Goal: Task Accomplishment & Management: Complete application form

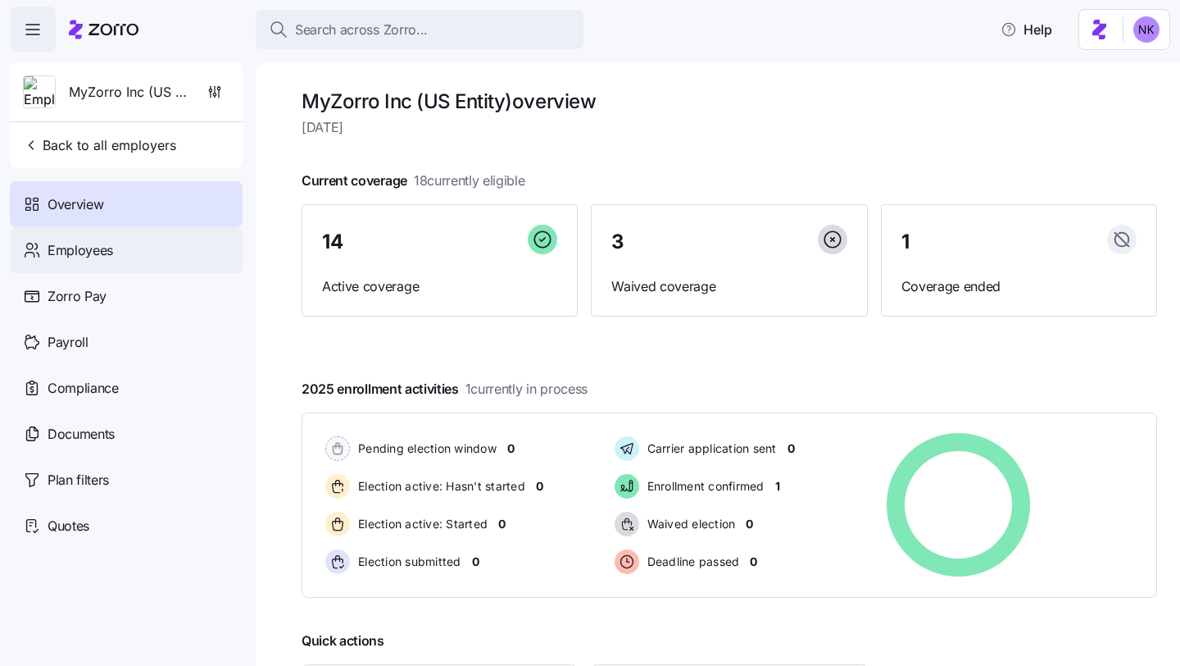
click at [142, 249] on div "Employees" at bounding box center [126, 250] width 233 height 46
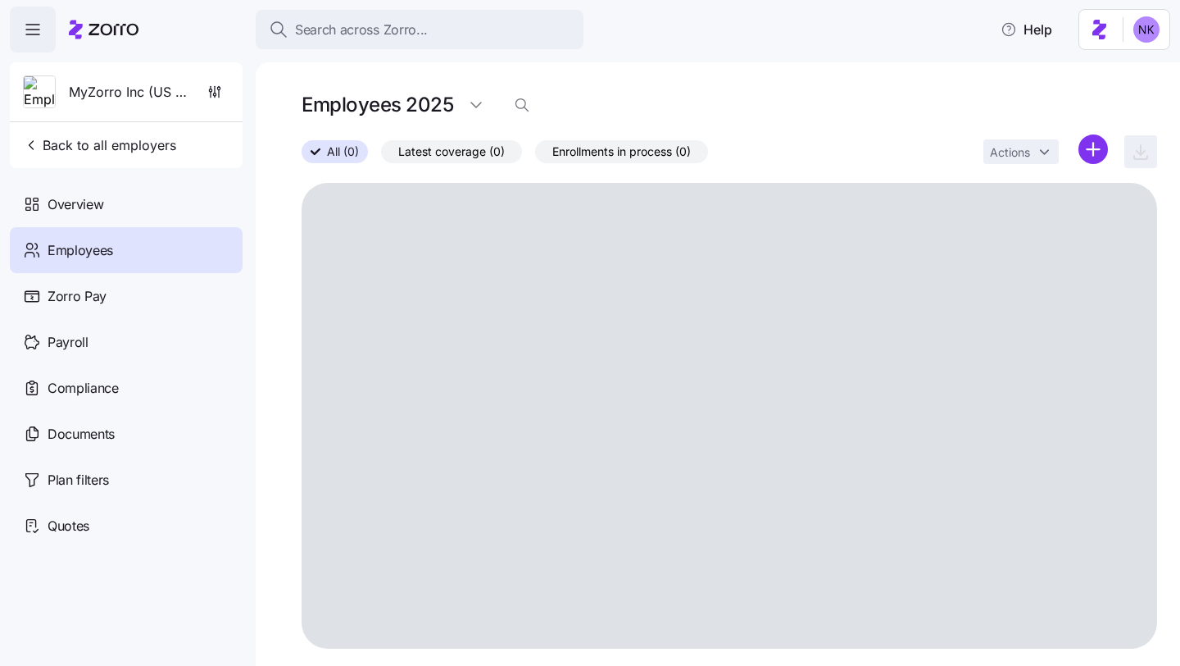
scroll to position [2, 0]
click at [111, 246] on span "Employees" at bounding box center [81, 250] width 66 height 20
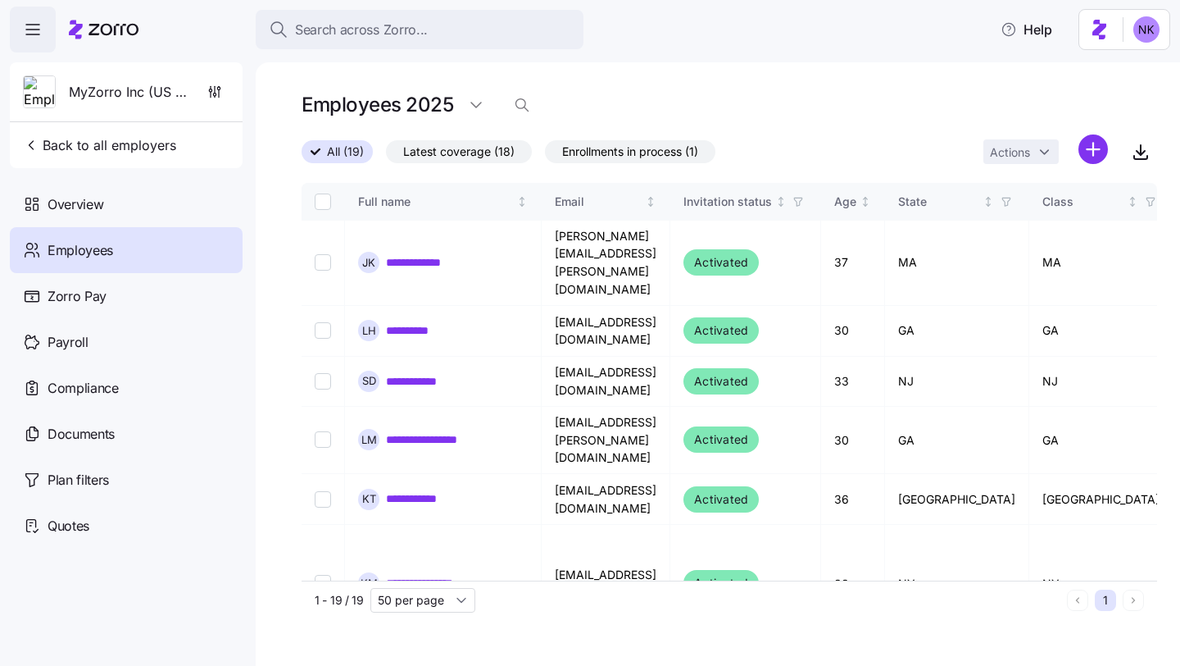
scroll to position [0, 0]
click at [1078, 150] on div "Actions" at bounding box center [1046, 151] width 125 height 35
click at [1084, 150] on html "**********" at bounding box center [590, 328] width 1180 height 656
click at [1051, 225] on span "Add a new employee" at bounding box center [1041, 219] width 110 height 16
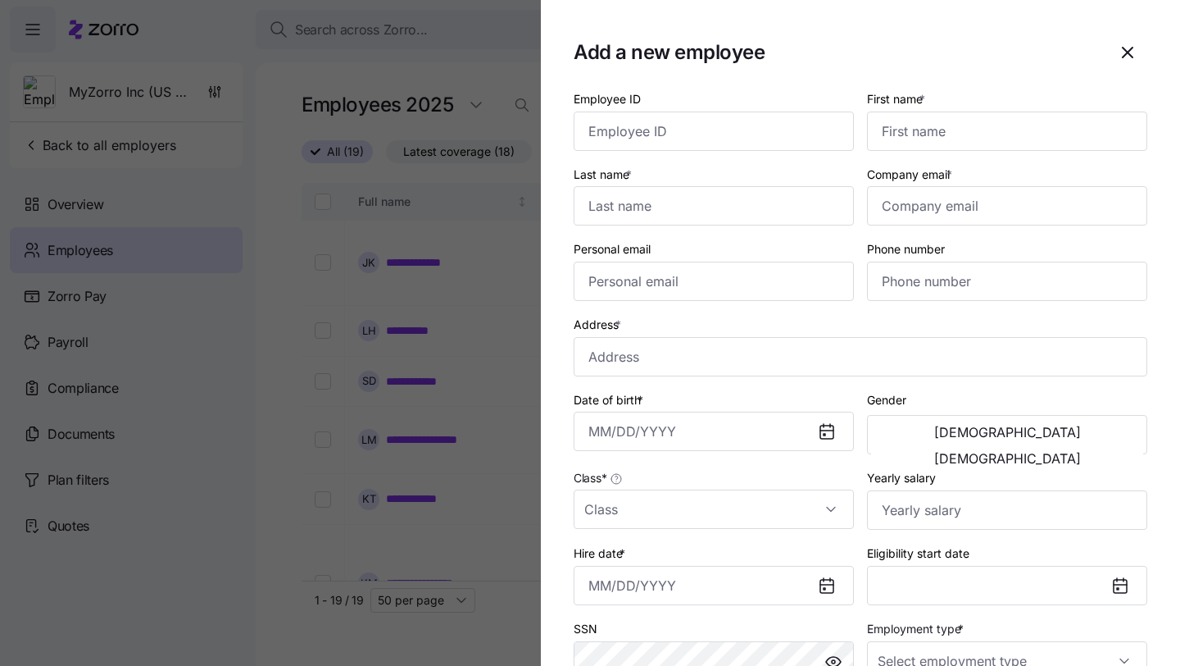
click at [687, 111] on div "Employee ID" at bounding box center [714, 120] width 280 height 62
click at [921, 125] on input "First name *" at bounding box center [1007, 130] width 280 height 39
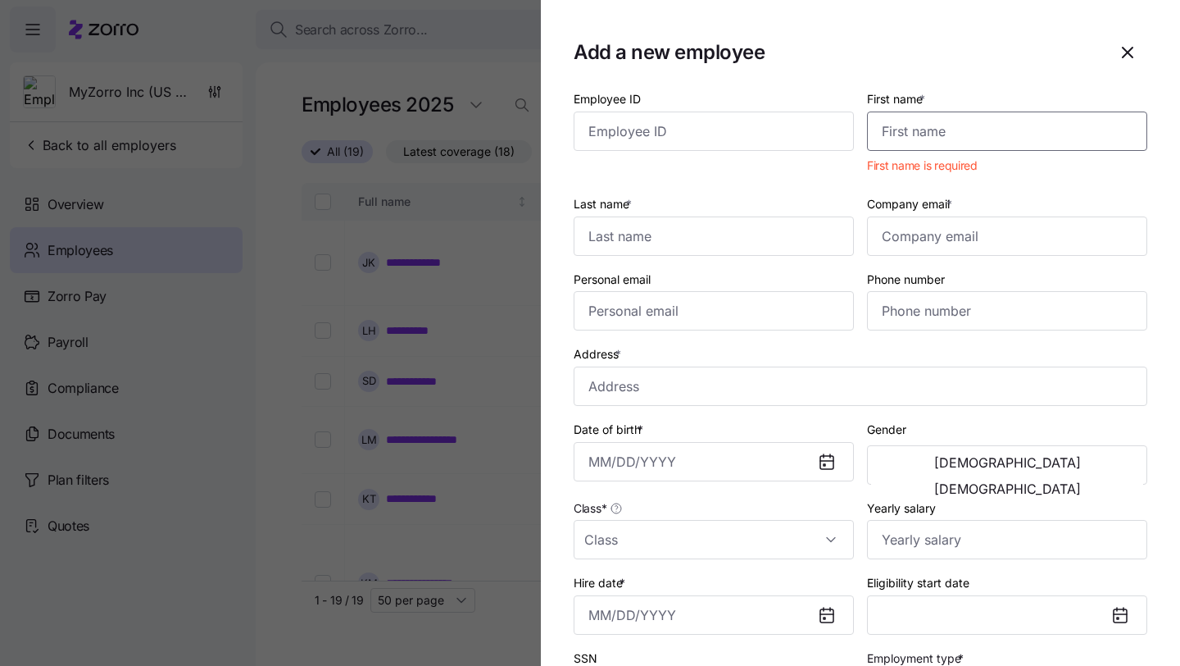
paste input "[PERSON_NAME]"
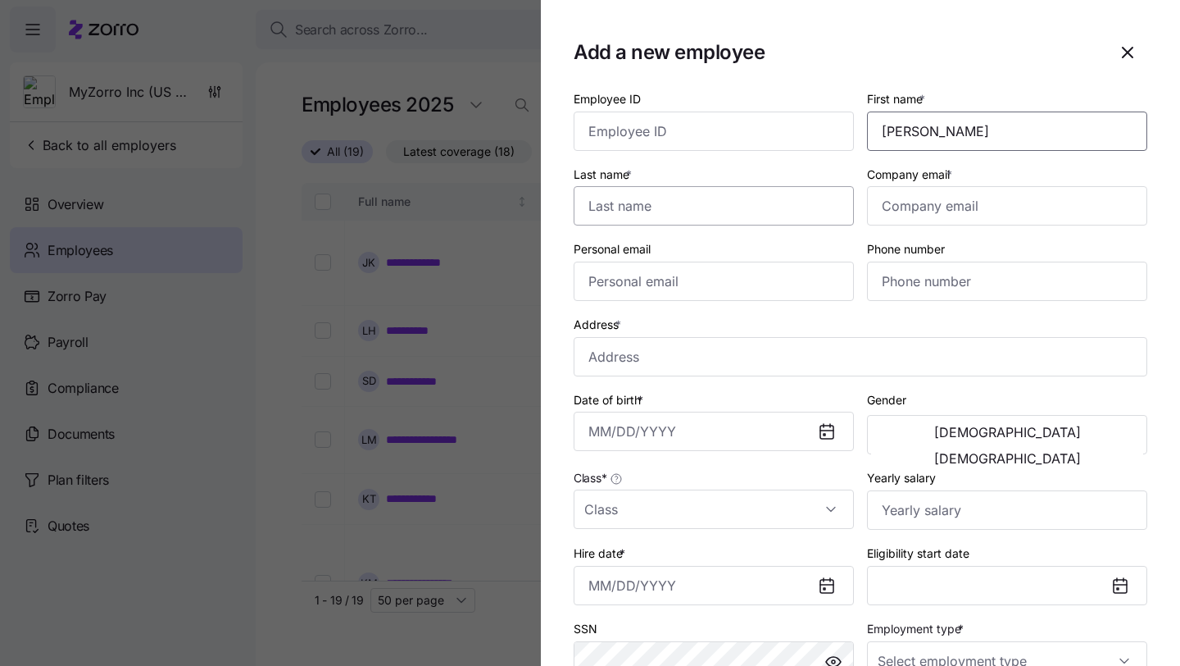
type input "[PERSON_NAME]"
click at [781, 208] on input "Last name *" at bounding box center [714, 205] width 280 height 39
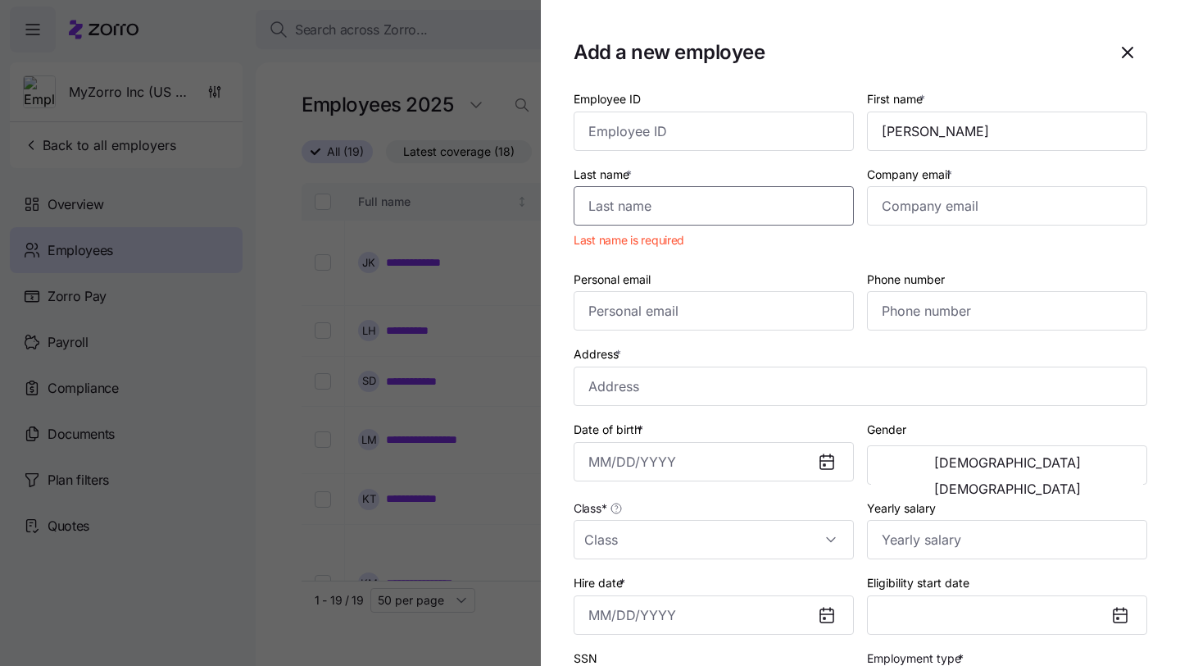
paste input "Ligeti"
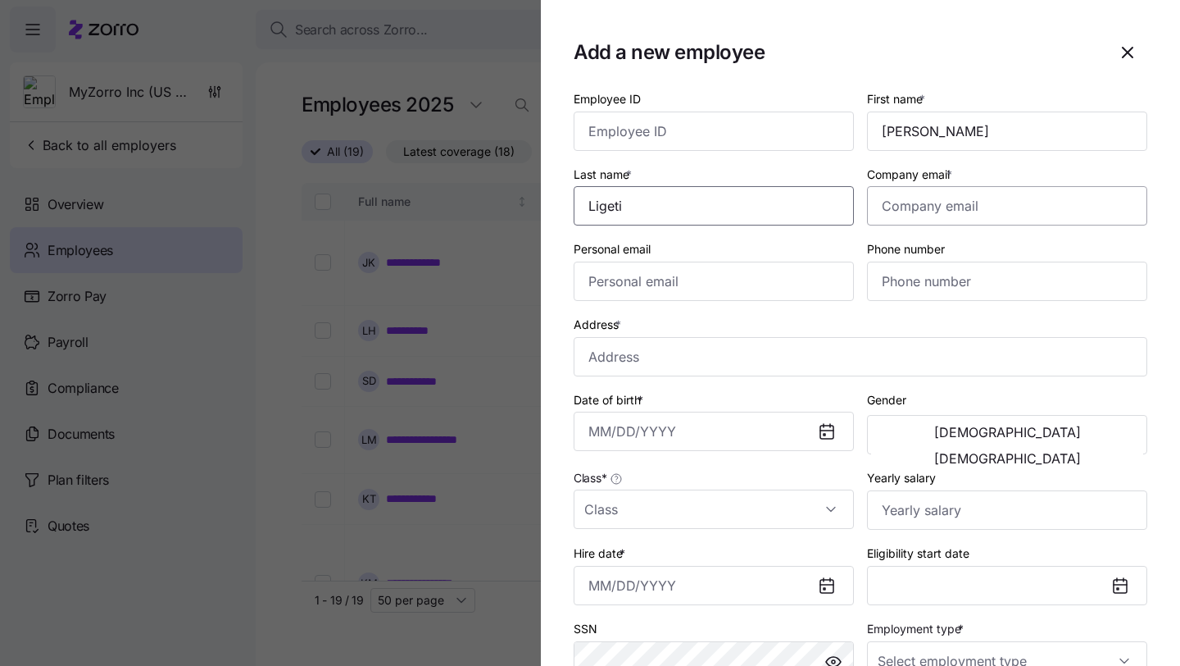
type input "Ligeti"
click at [979, 198] on input "Company email *" at bounding box center [1007, 205] width 280 height 39
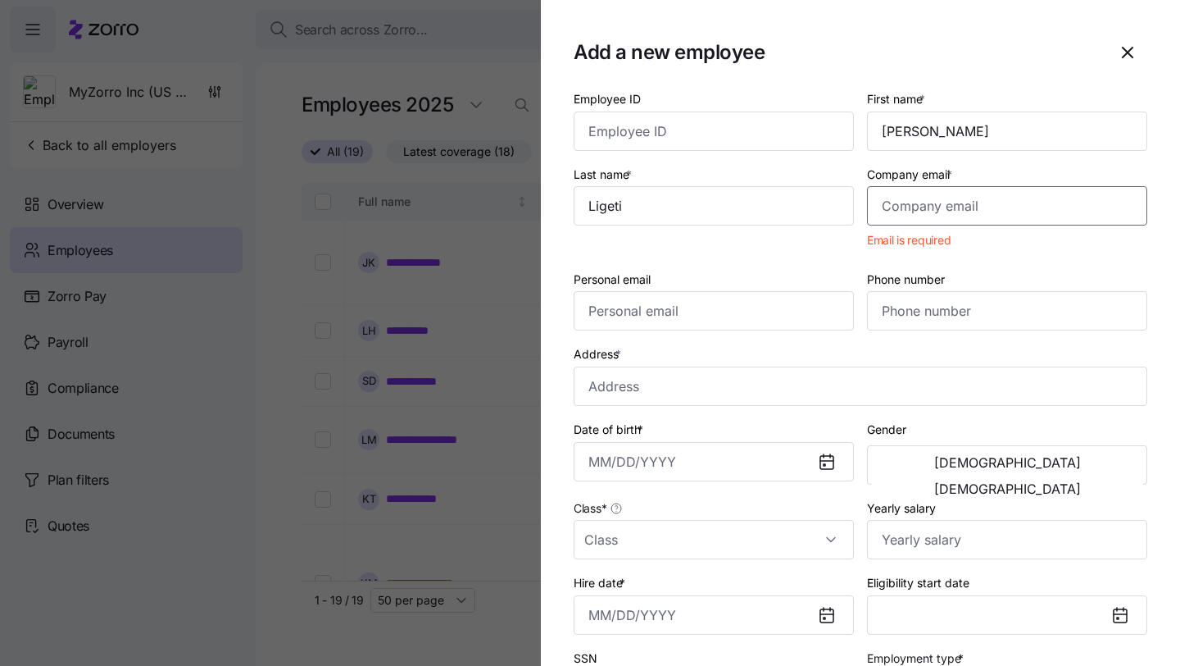
paste input "[EMAIL_ADDRESS][DOMAIN_NAME]"
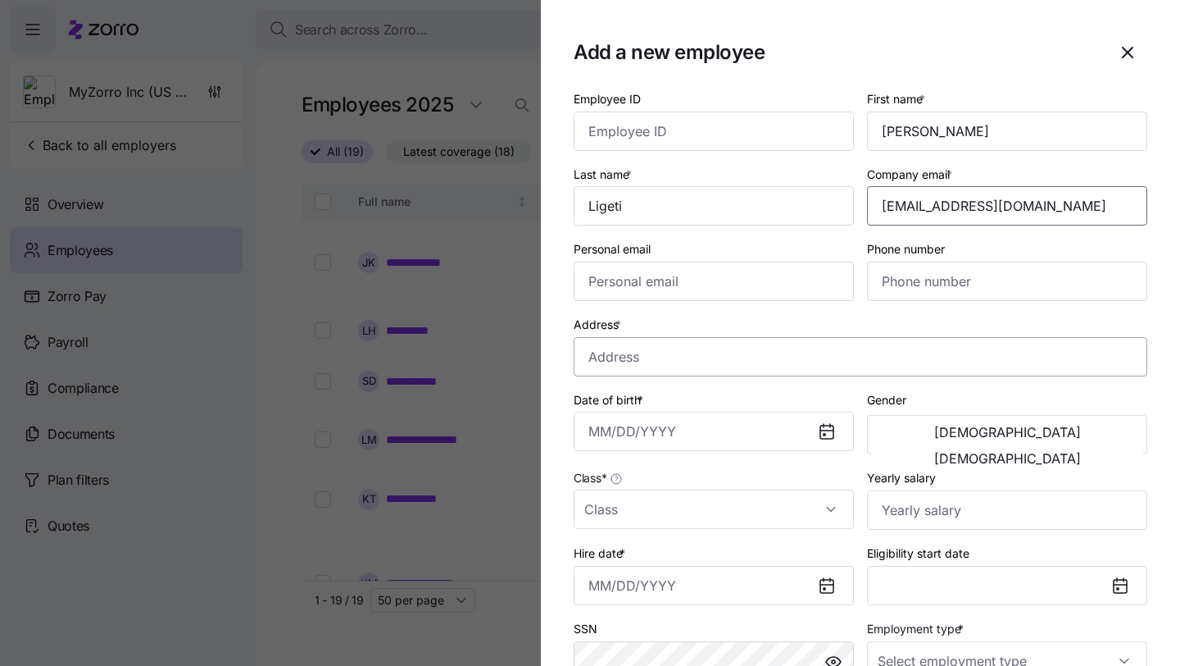
type input "[EMAIL_ADDRESS][DOMAIN_NAME]"
click at [723, 374] on input "Address *" at bounding box center [861, 356] width 574 height 39
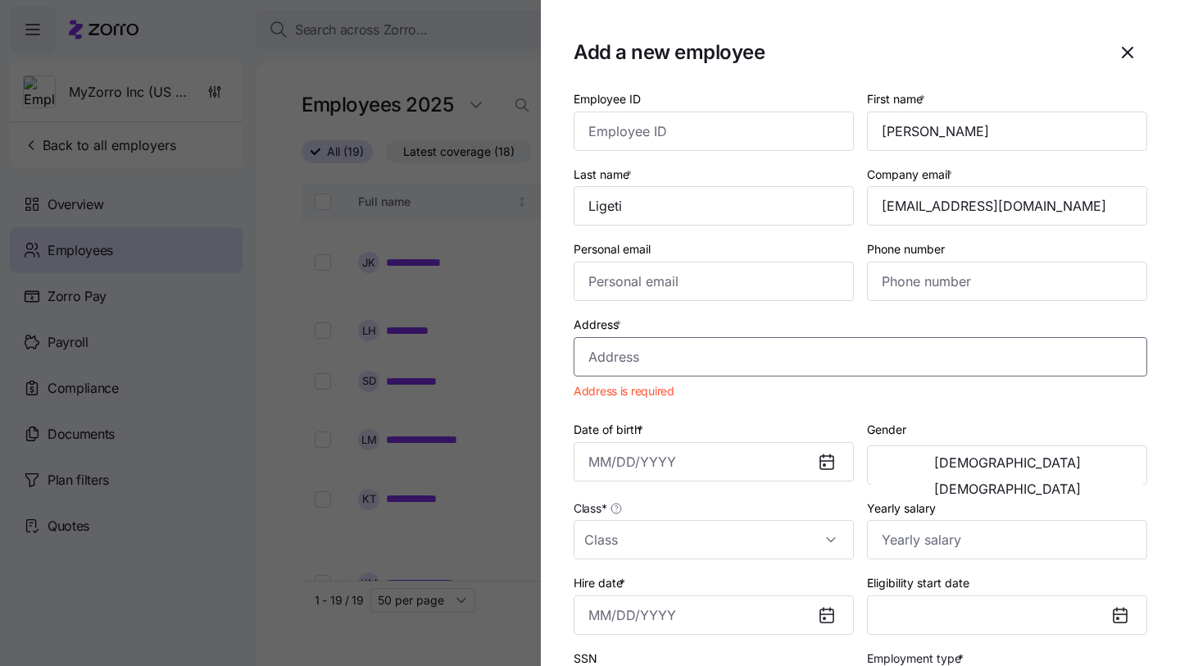
click at [811, 341] on input "Address *" at bounding box center [861, 356] width 574 height 39
paste input "[STREET_ADDRESS]"
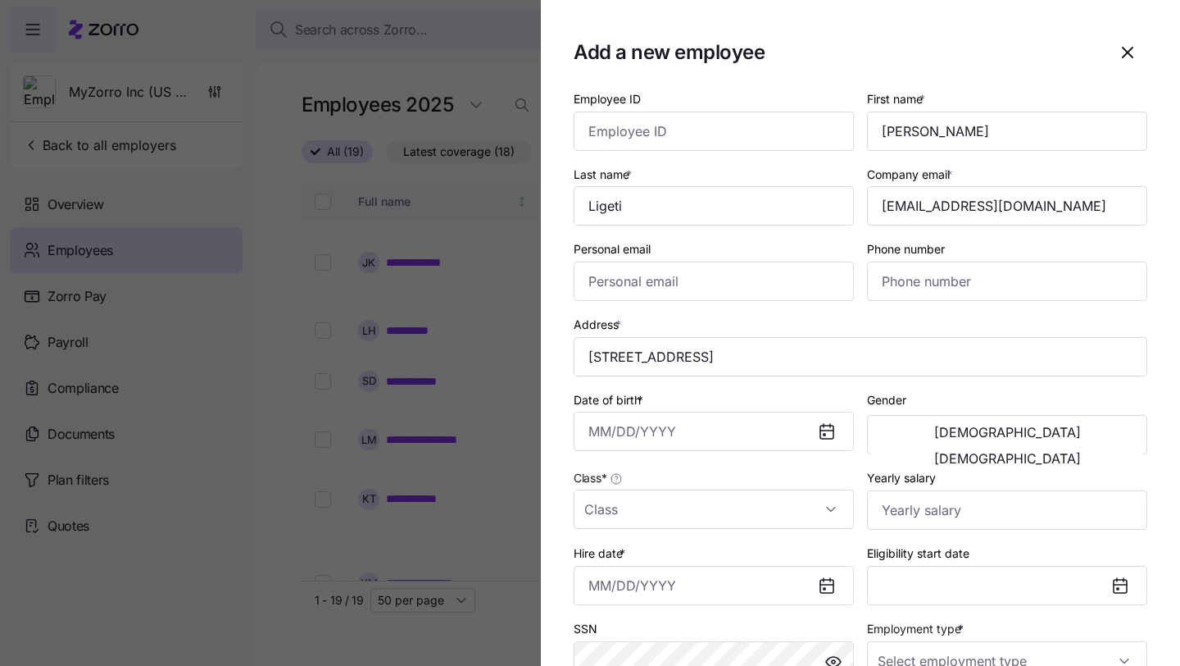
type input "[GEOGRAPHIC_DATA], [GEOGRAPHIC_DATA]"
click at [727, 434] on input "Date of birth *" at bounding box center [714, 430] width 280 height 39
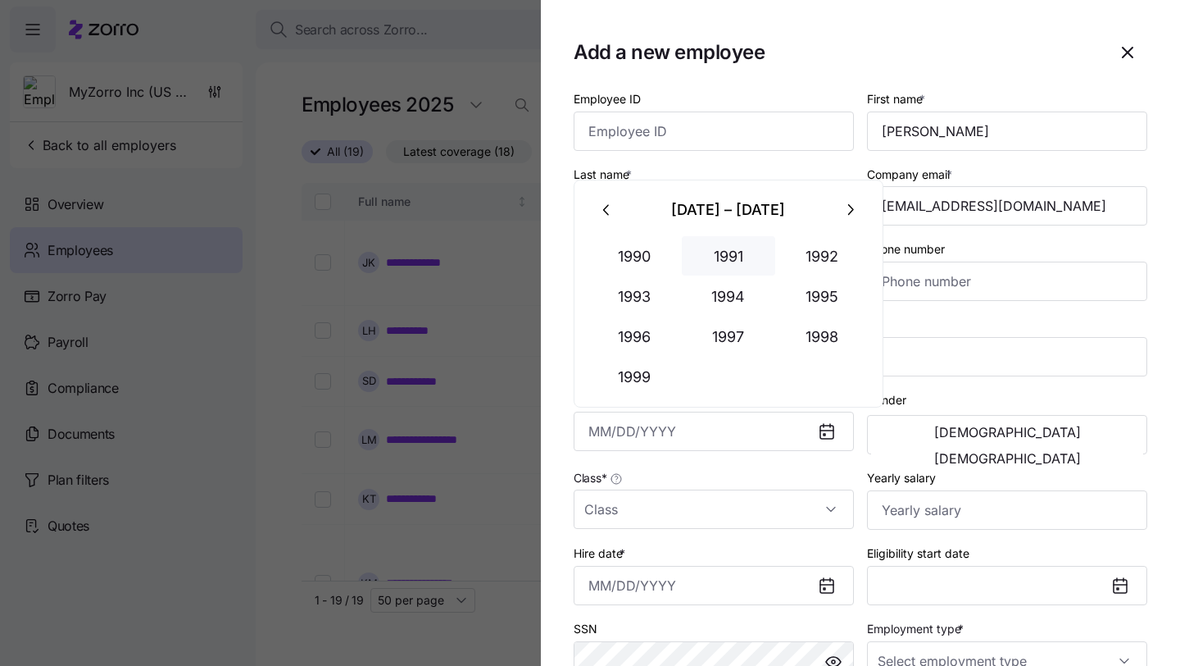
click at [740, 257] on button "1991" at bounding box center [728, 255] width 93 height 39
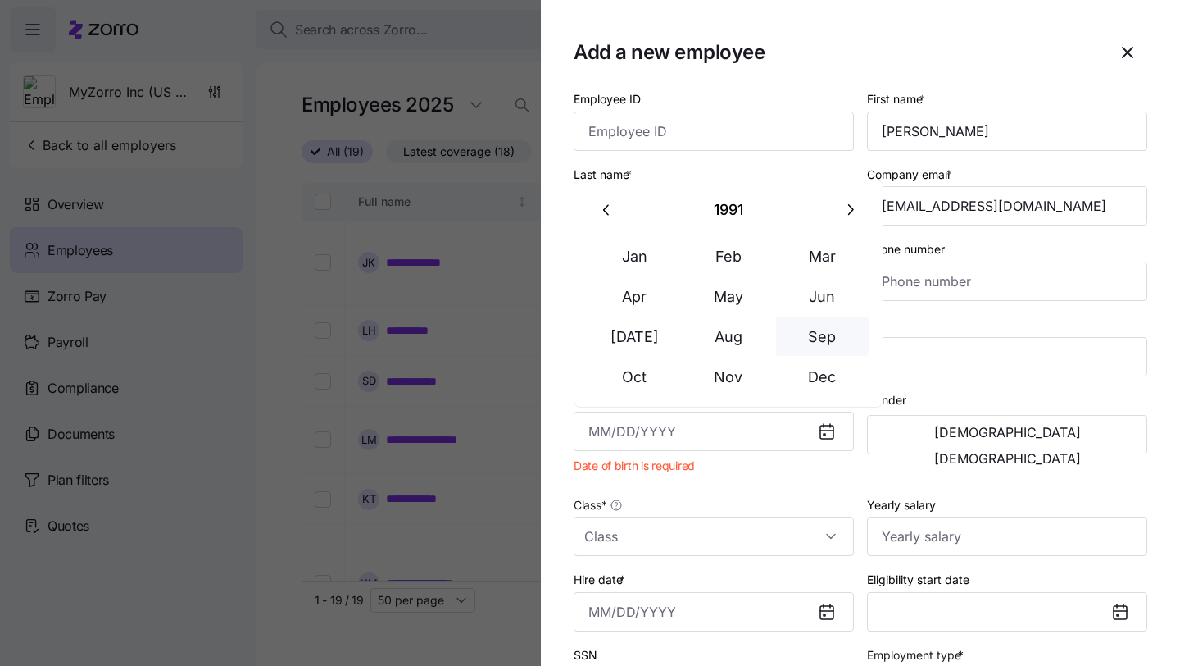
click at [816, 342] on button "Sep" at bounding box center [822, 335] width 93 height 39
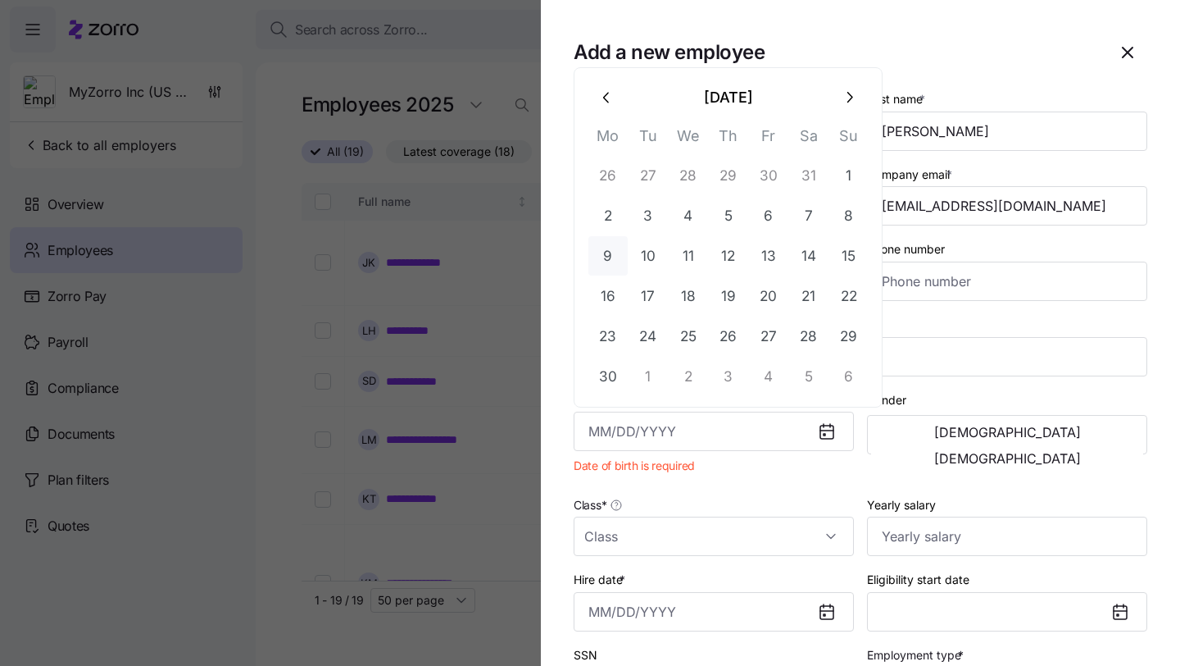
click at [611, 257] on button "9" at bounding box center [608, 255] width 39 height 39
type input "[DATE]"
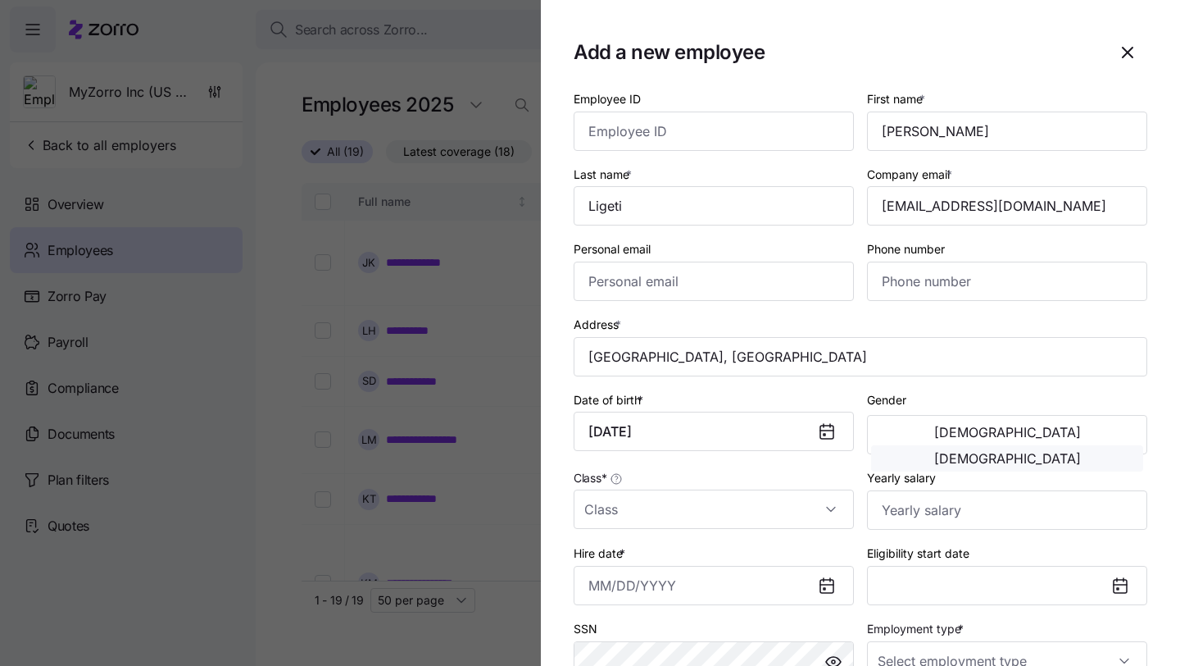
click at [1105, 445] on button "[DEMOGRAPHIC_DATA]" at bounding box center [1007, 458] width 272 height 26
click at [678, 510] on input "Class *" at bounding box center [714, 508] width 280 height 39
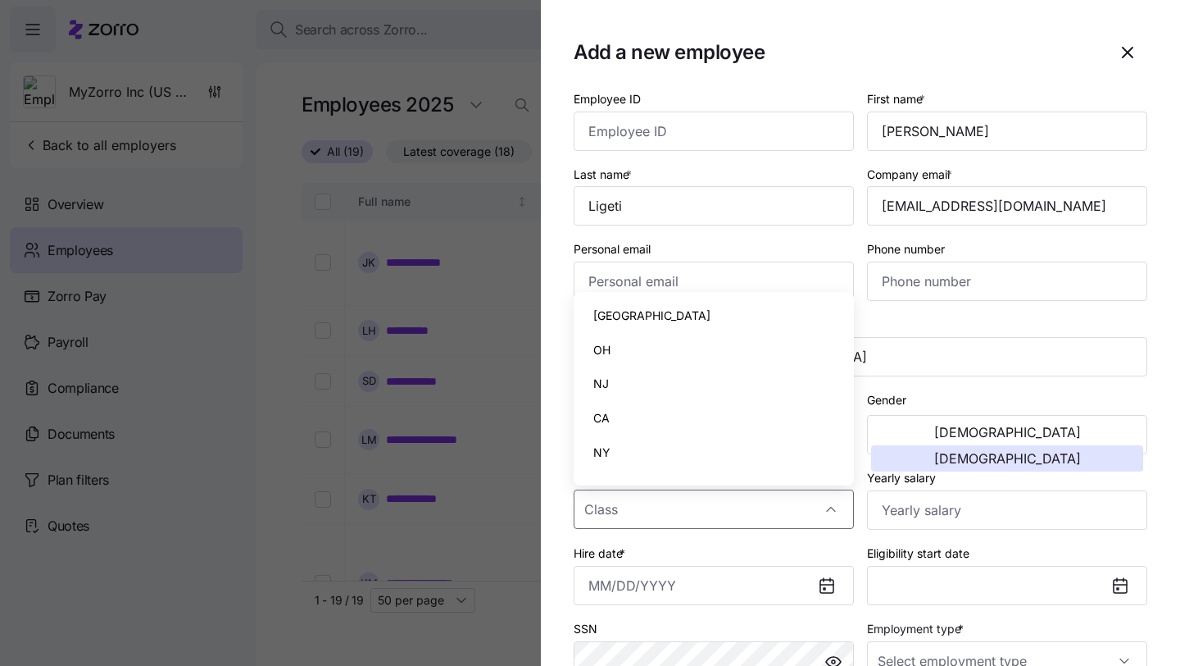
click at [703, 456] on div "NY" at bounding box center [713, 452] width 267 height 34
type input "NY"
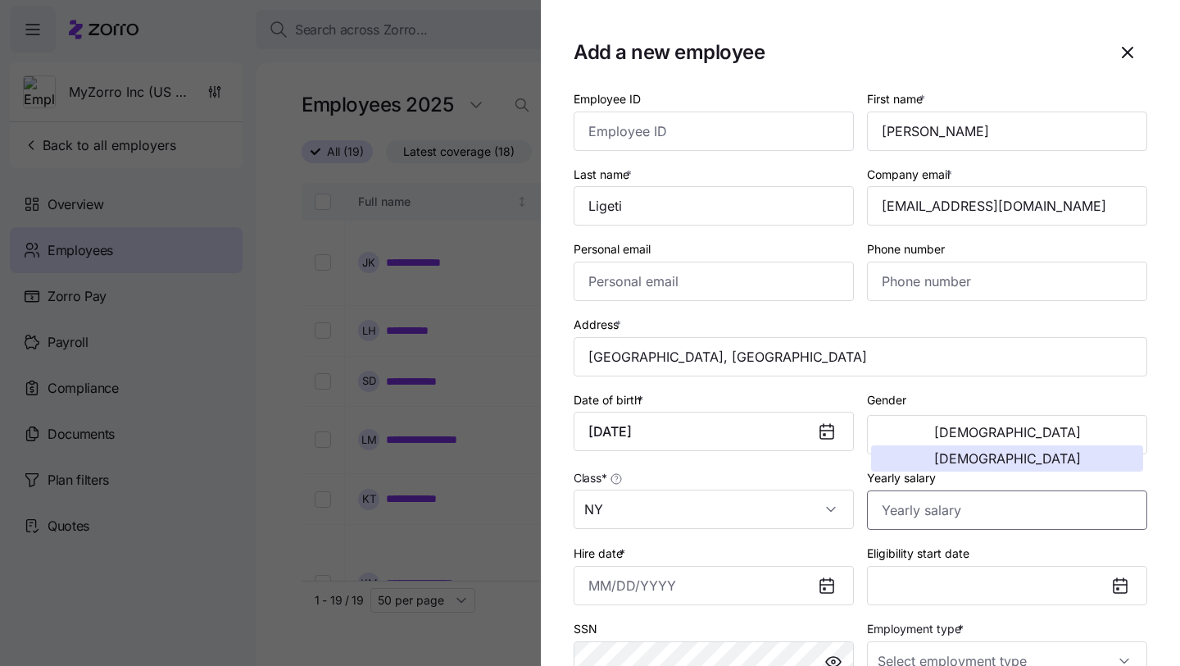
click at [896, 524] on input "Yearly salary" at bounding box center [1007, 509] width 280 height 39
type input "$9"
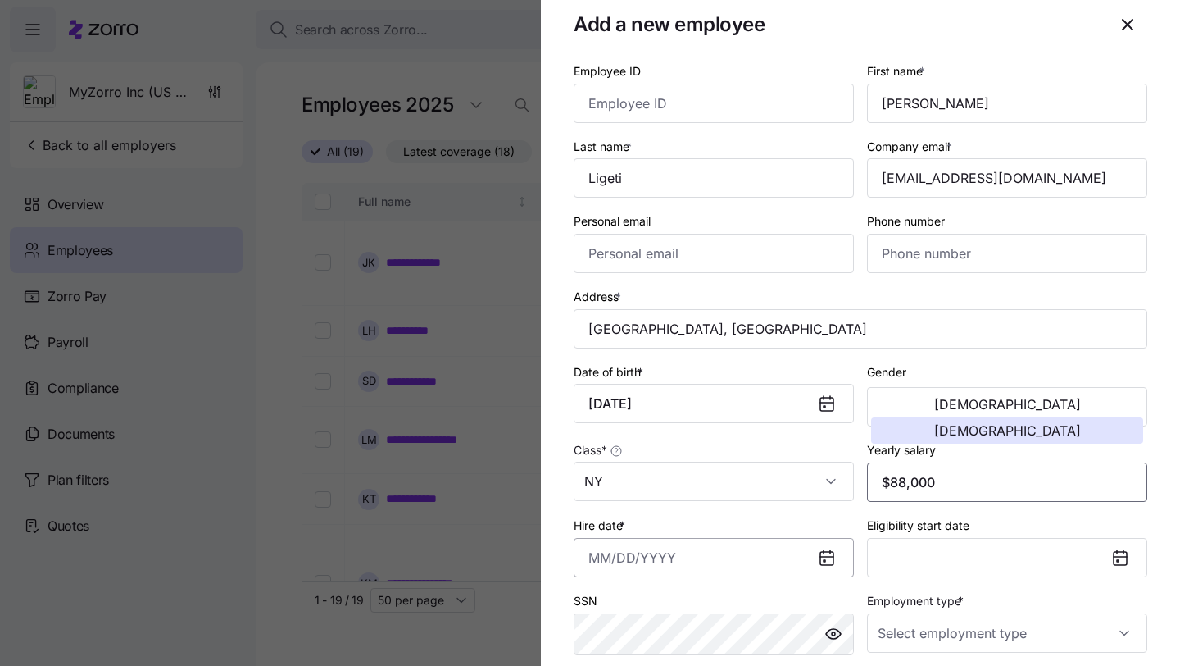
type input "$88,000"
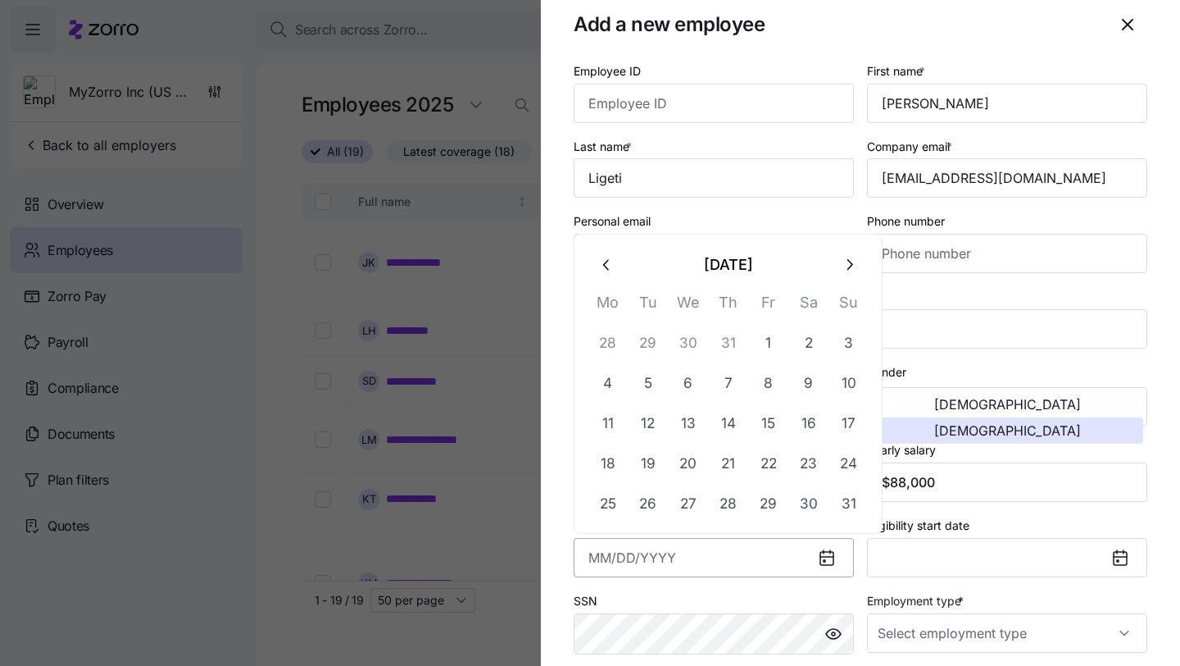
click at [777, 565] on input "Hire date *" at bounding box center [714, 557] width 280 height 39
click at [815, 339] on button "2" at bounding box center [808, 342] width 39 height 39
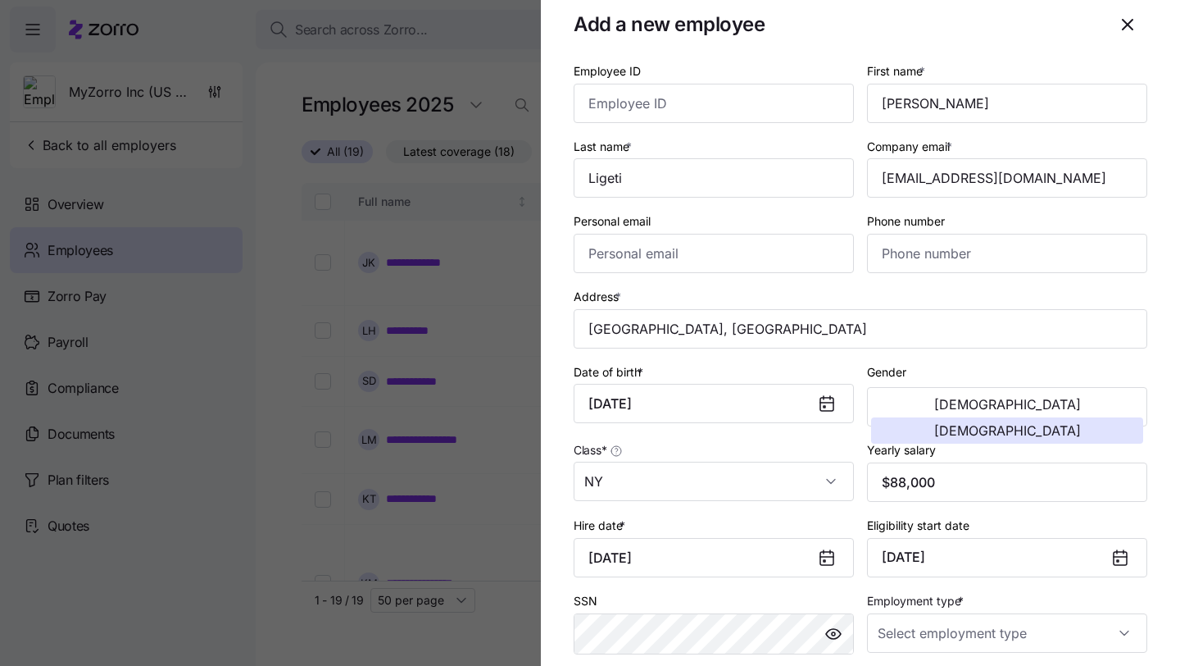
scroll to position [89, 0]
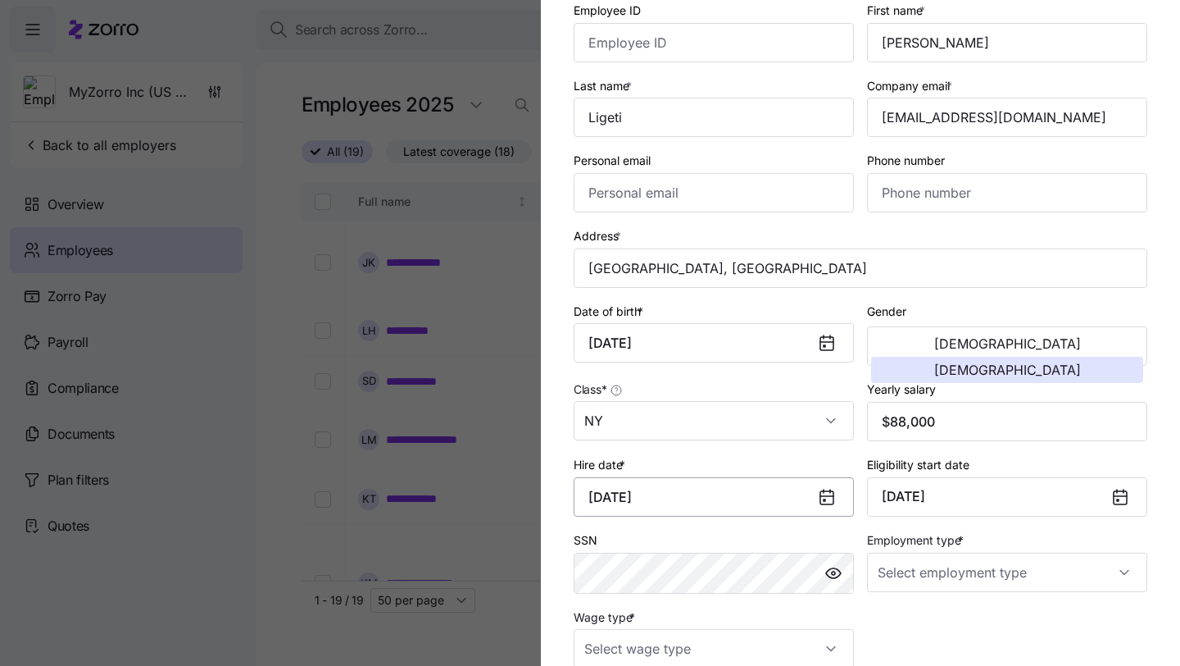
click at [651, 499] on input "[DATE]" at bounding box center [714, 496] width 280 height 39
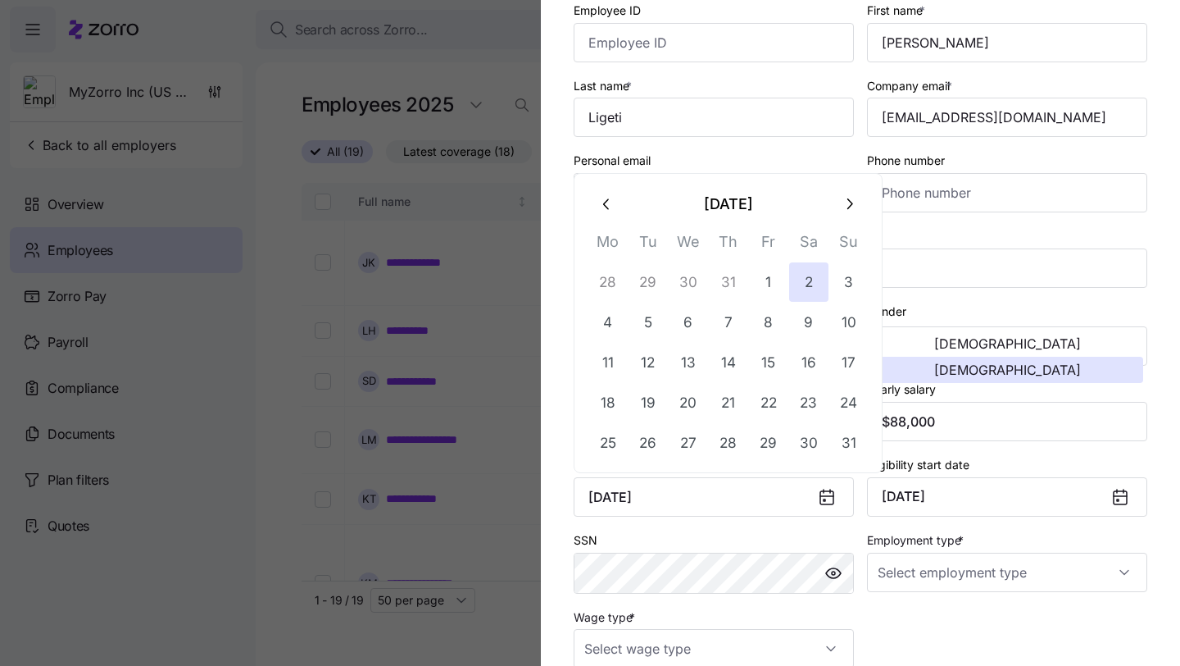
click at [844, 211] on icon "button" at bounding box center [849, 204] width 18 height 18
click at [648, 277] on button "2" at bounding box center [648, 281] width 39 height 39
type input "[DATE]"
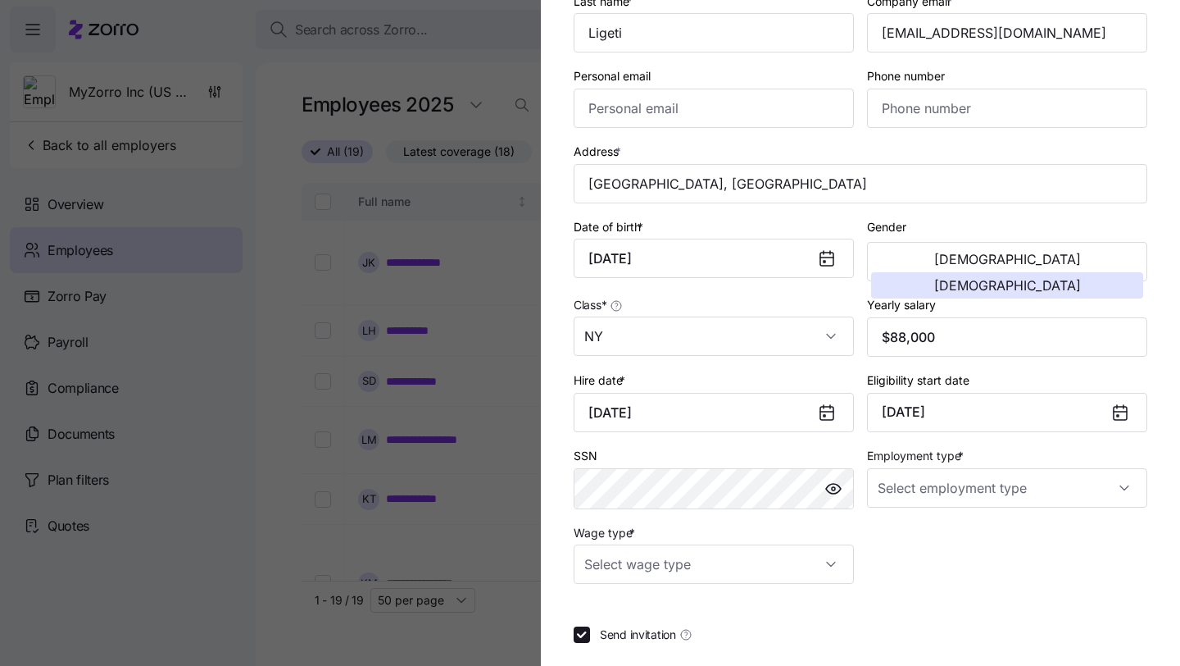
scroll to position [176, 0]
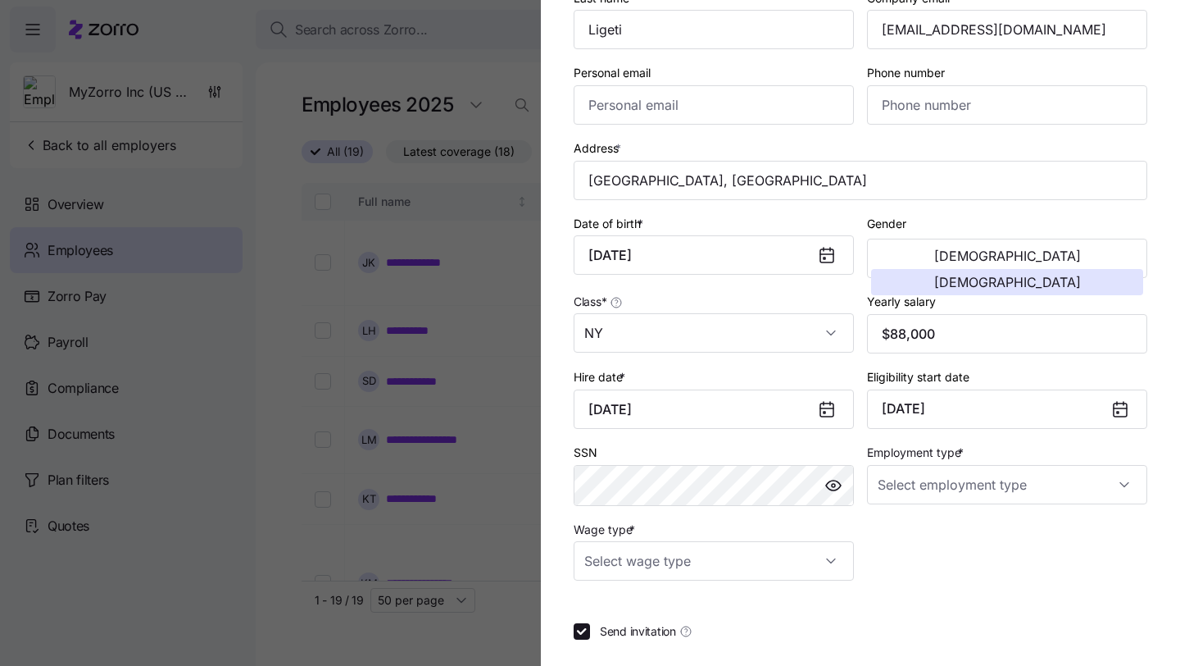
click at [934, 461] on label "Employment type *" at bounding box center [917, 452] width 100 height 18
click at [934, 465] on input "Employment type *" at bounding box center [1007, 484] width 280 height 39
click at [924, 532] on span "Full Time" at bounding box center [911, 538] width 48 height 18
type input "Full Time"
click at [742, 574] on input "Wage type *" at bounding box center [714, 560] width 280 height 39
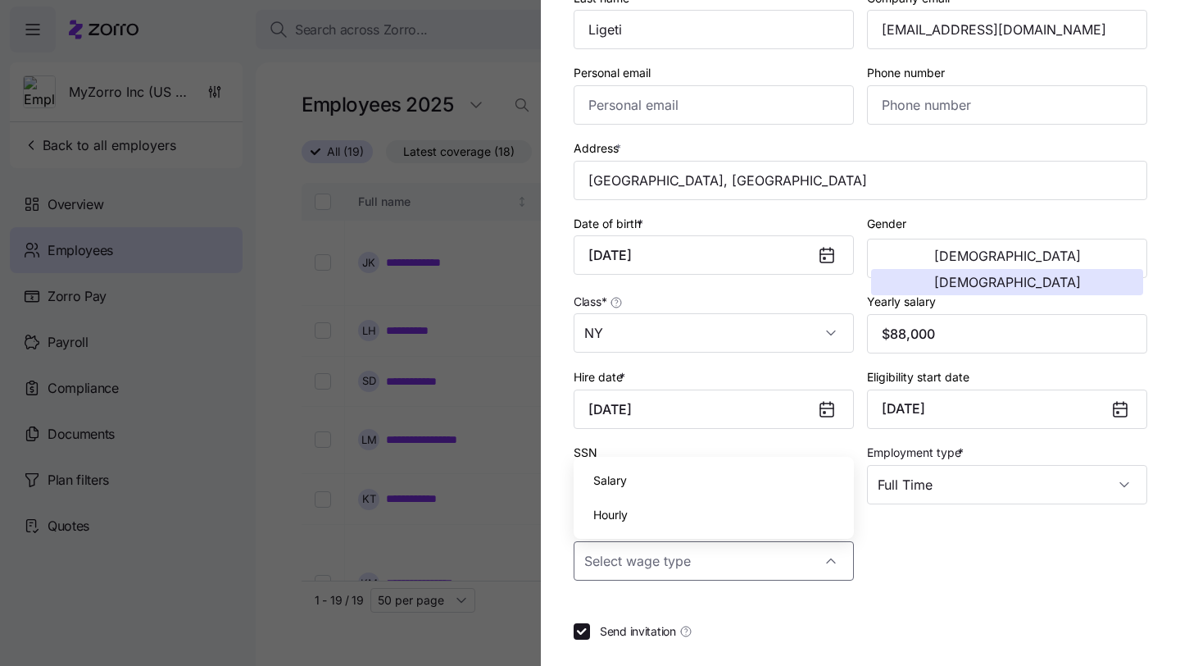
click at [748, 473] on div "Salary" at bounding box center [713, 480] width 267 height 34
type input "Salary"
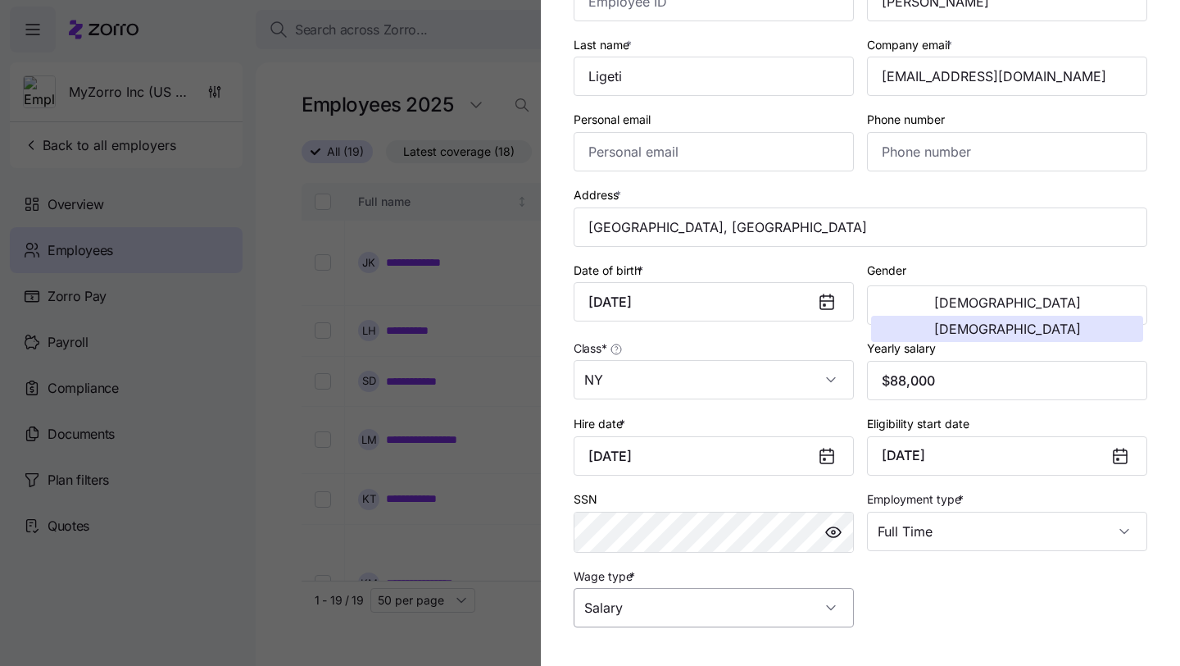
scroll to position [262, 0]
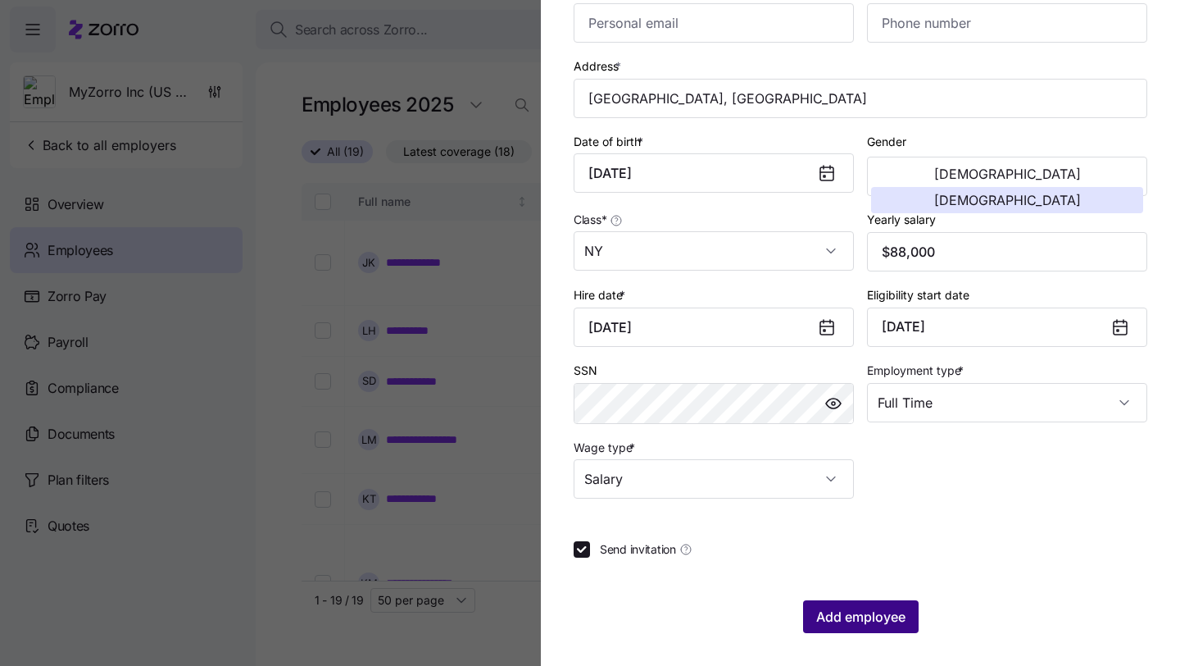
click at [834, 620] on span "Add employee" at bounding box center [860, 617] width 89 height 20
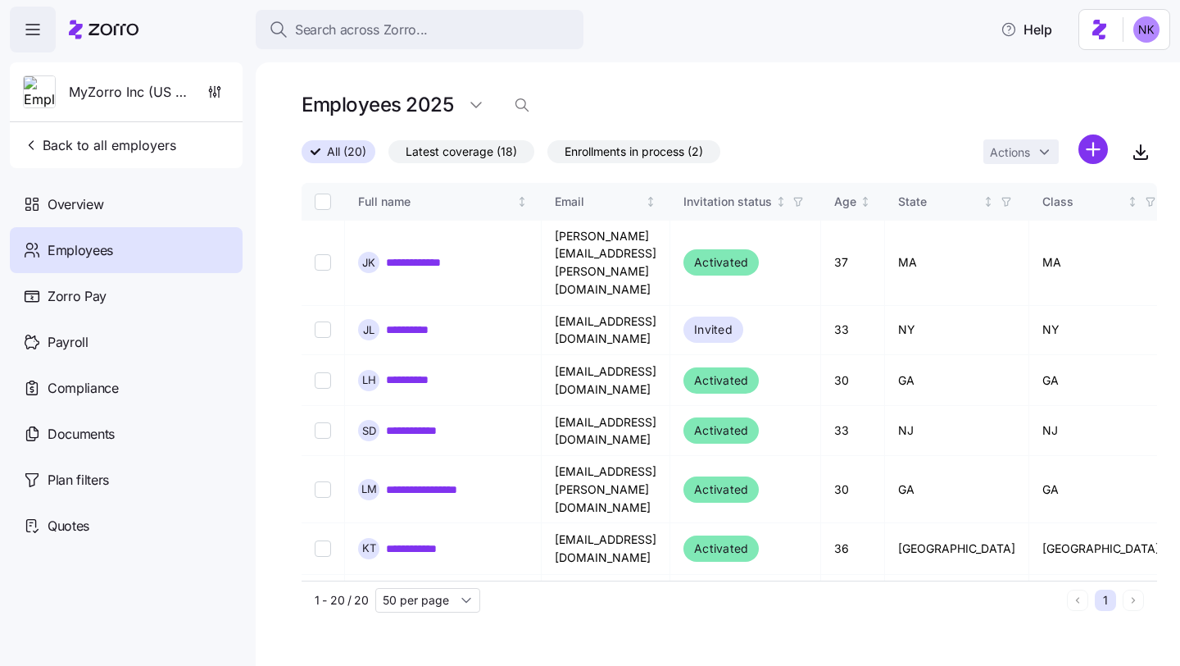
click at [1096, 148] on html "**********" at bounding box center [590, 328] width 1180 height 656
click at [1052, 221] on span "Add a new employee" at bounding box center [1041, 219] width 110 height 16
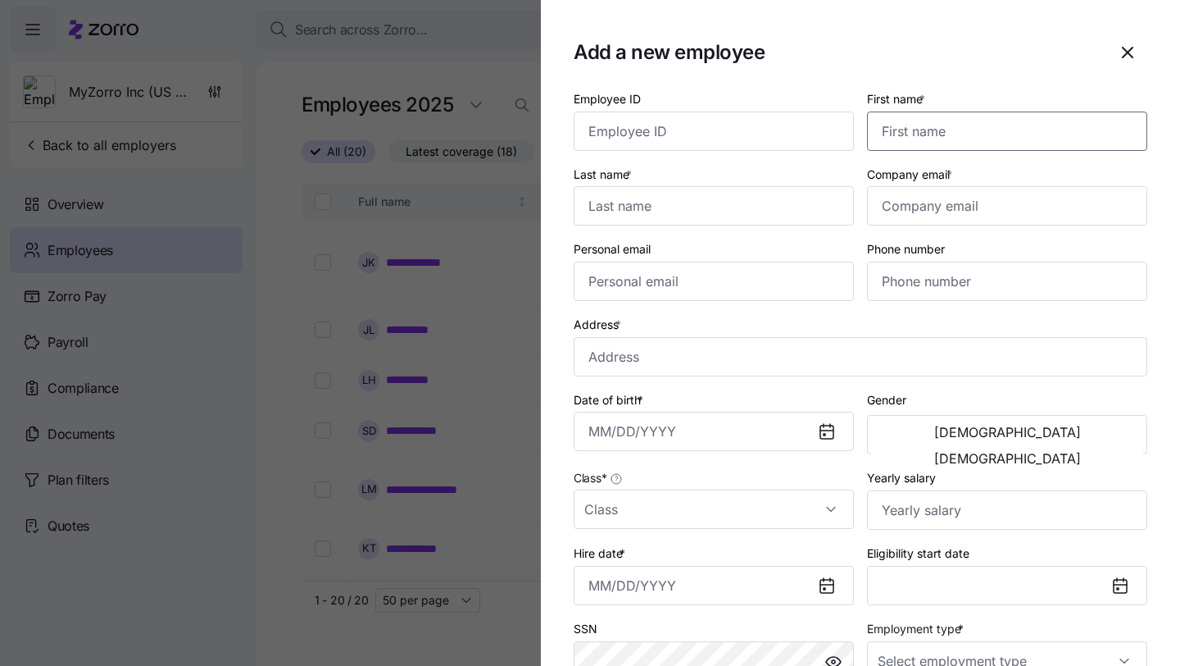
click at [886, 116] on input "First name *" at bounding box center [1007, 130] width 280 height 39
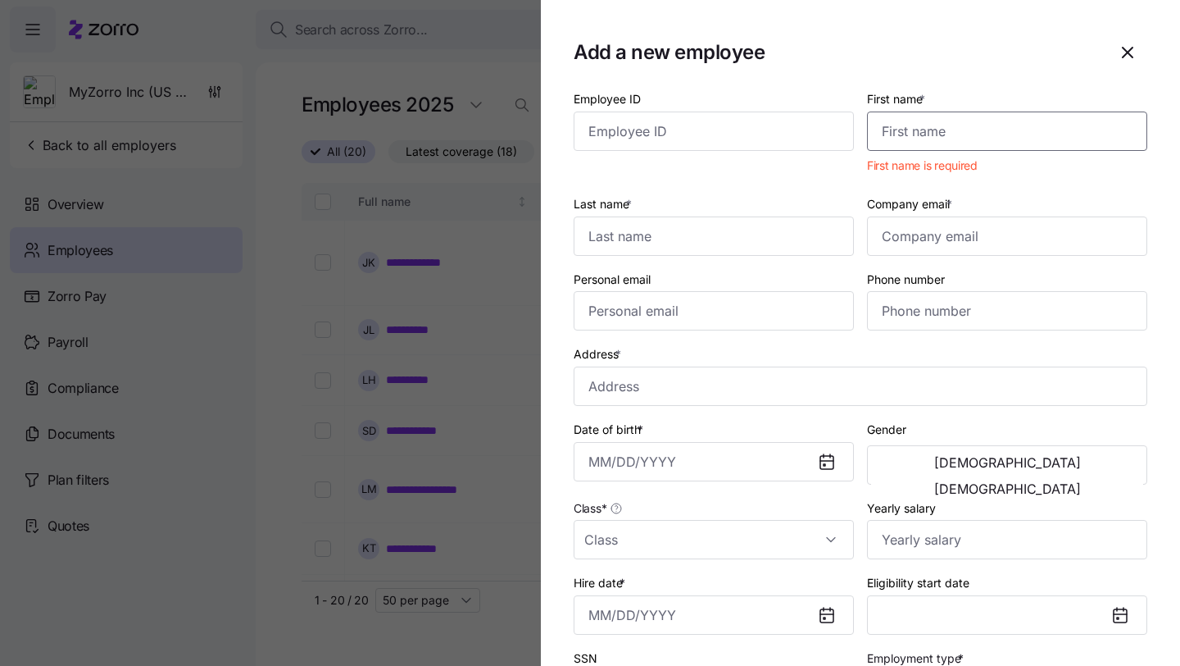
paste input "[PERSON_NAME]"
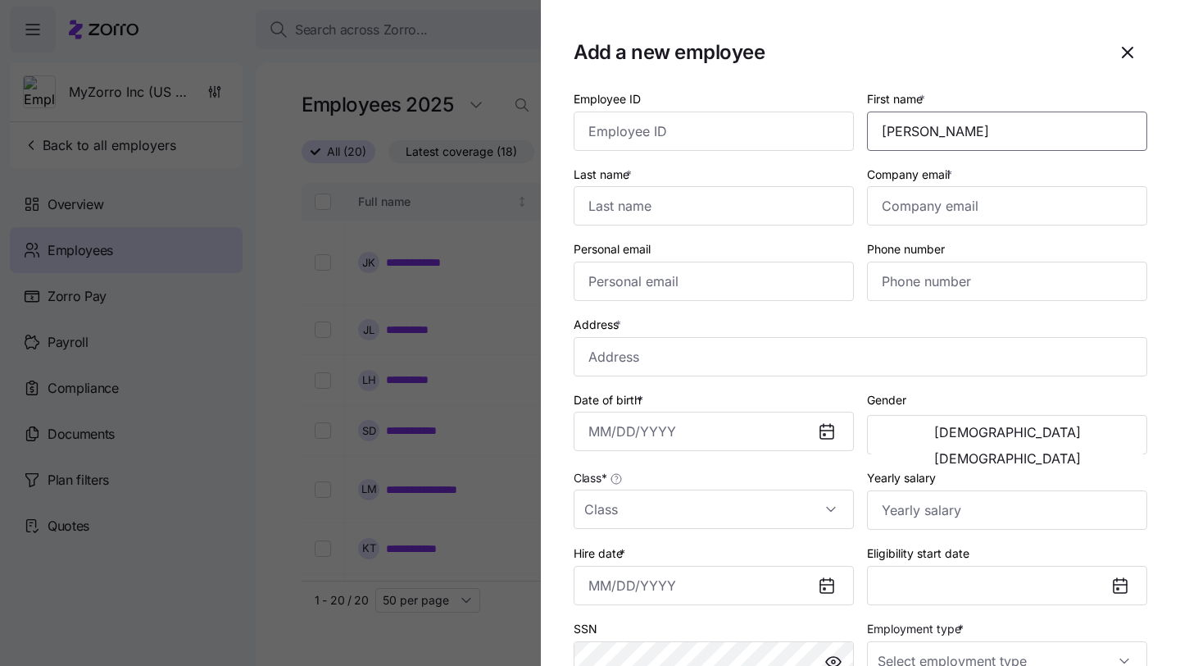
type input "[PERSON_NAME]"
click at [741, 207] on input "Last name *" at bounding box center [714, 205] width 280 height 39
paste input "Mechaelsen"
type input "Mechaelsen"
click at [913, 206] on input "Company email *" at bounding box center [1007, 205] width 280 height 39
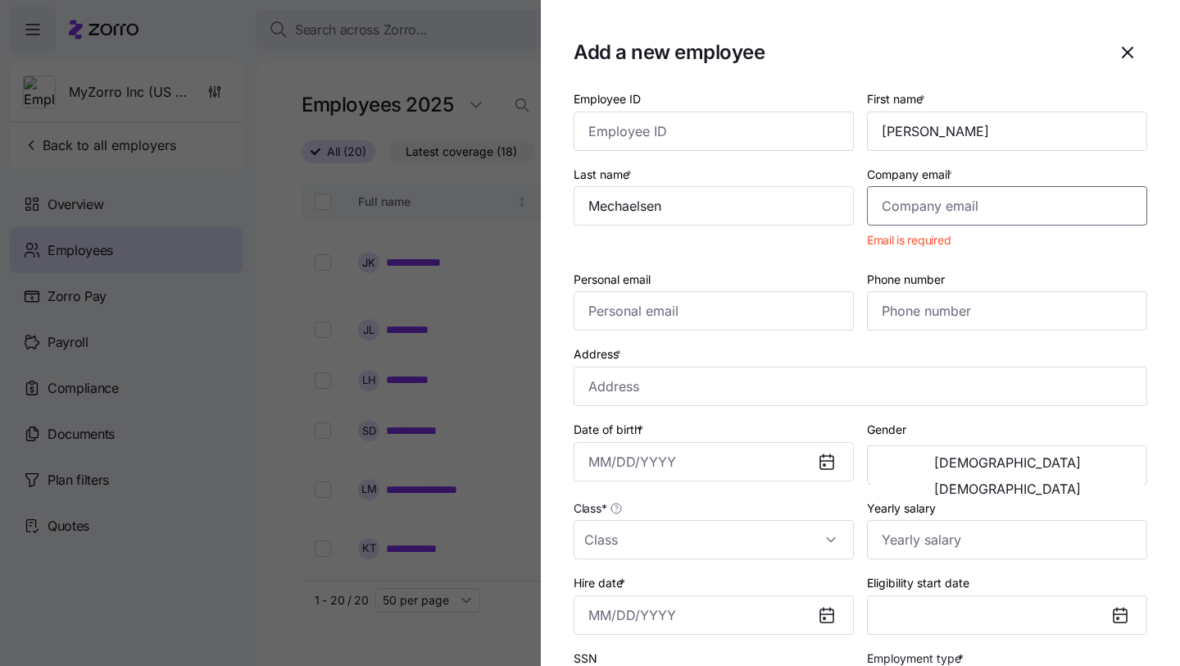
paste input "[EMAIL_ADDRESS][DOMAIN_NAME]"
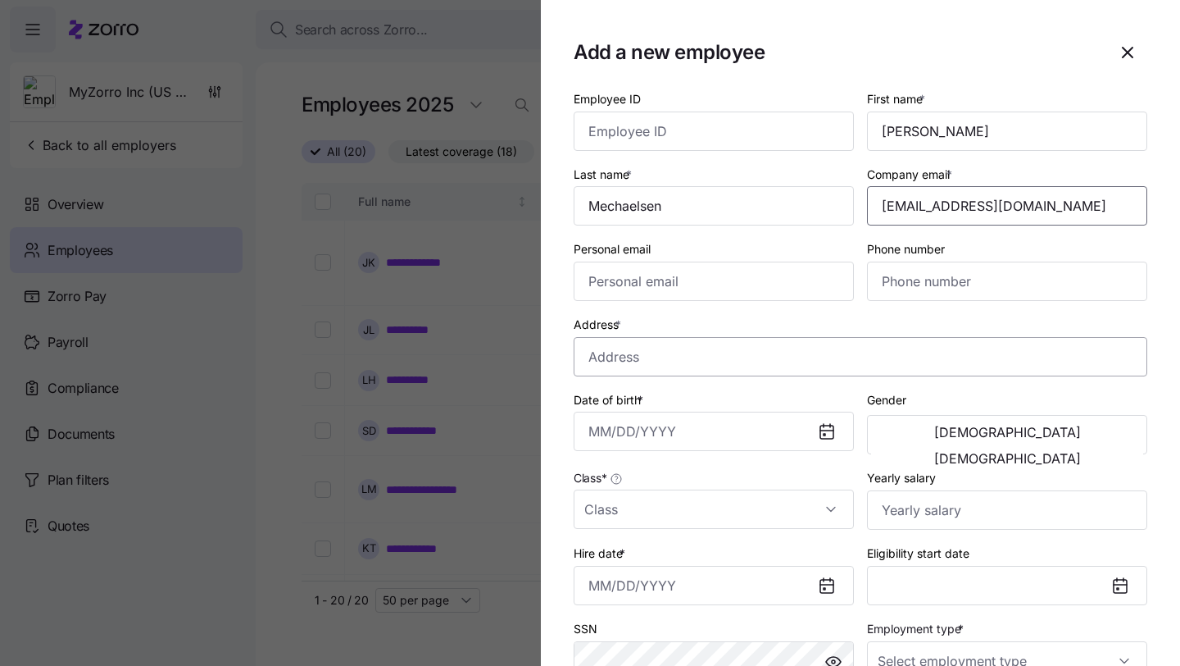
type input "[EMAIL_ADDRESS][DOMAIN_NAME]"
click at [657, 357] on input "Address *" at bounding box center [861, 356] width 574 height 39
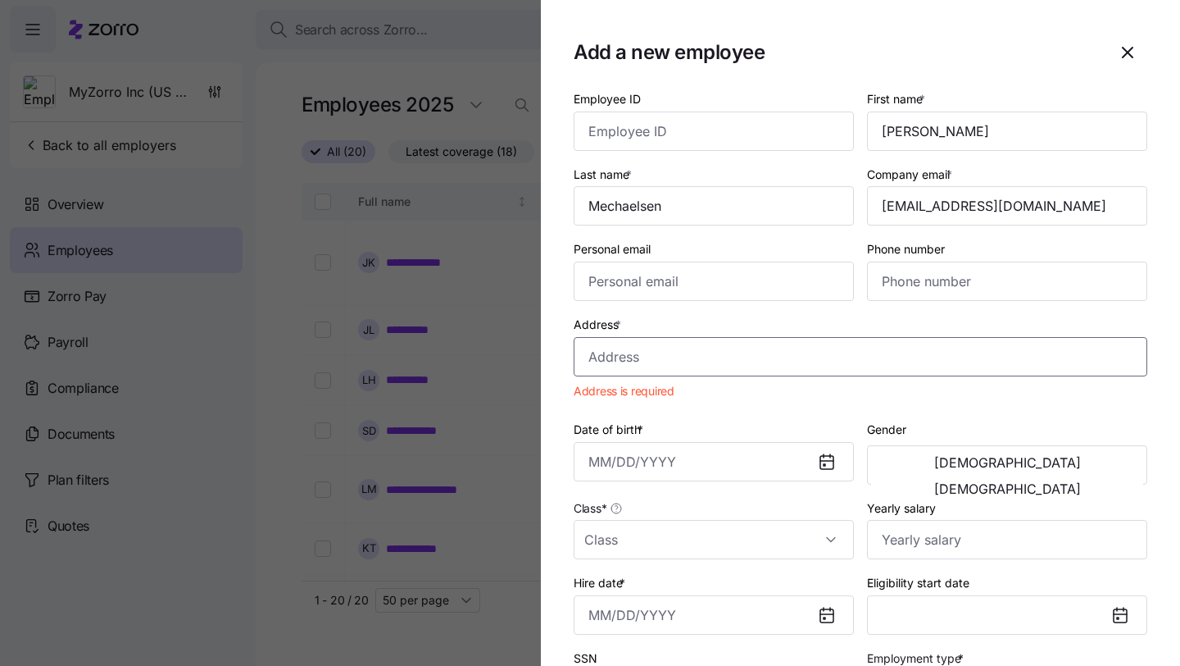
paste input ""[STREET_ADDRESS][US_STATE][US_STATE]""
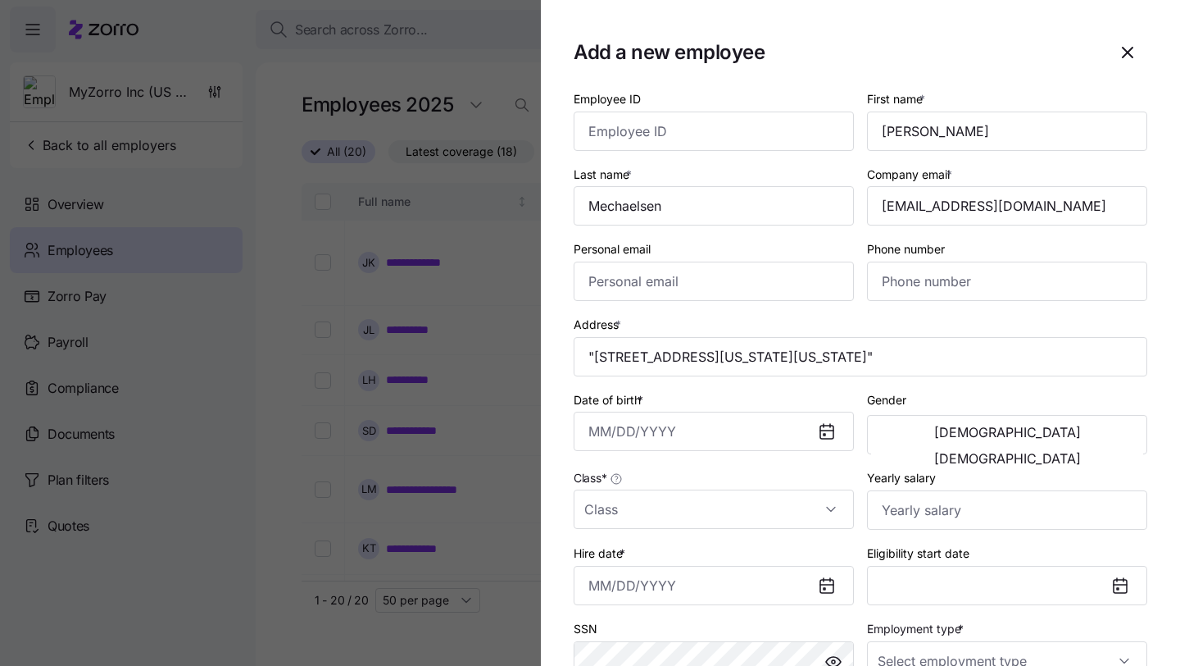
type input "[STREET_ADDRESS][US_STATE]"
click at [717, 425] on input "Date of birth *" at bounding box center [714, 430] width 280 height 39
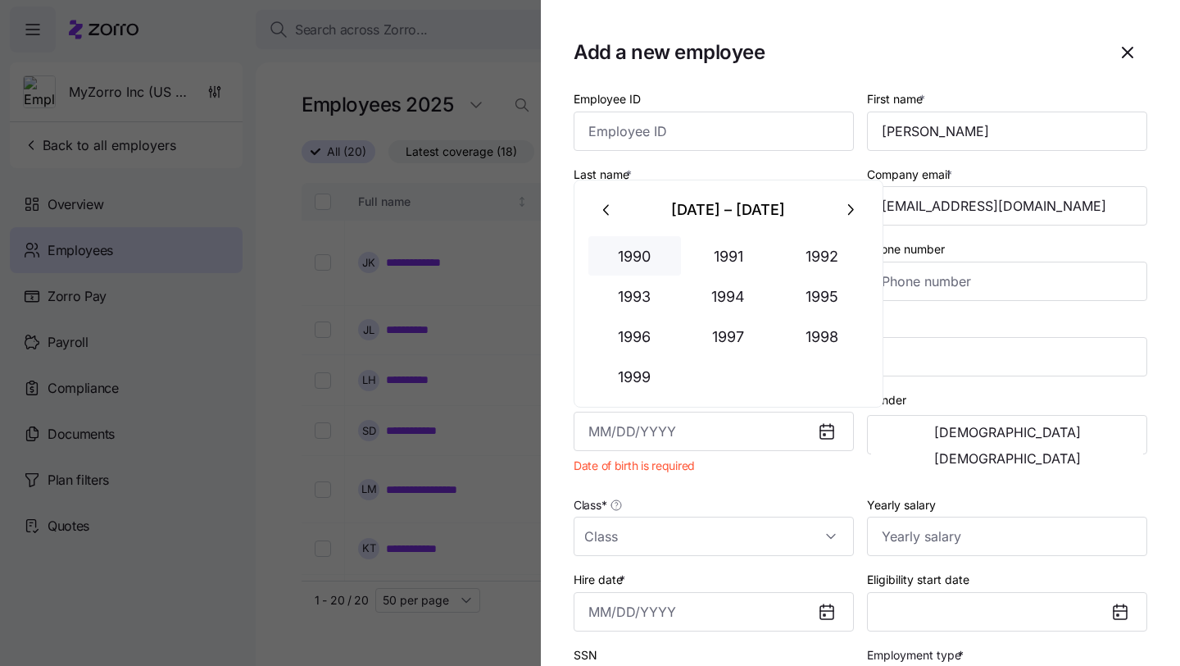
click at [650, 252] on button "1990" at bounding box center [635, 255] width 93 height 39
click at [807, 280] on button "Jun" at bounding box center [822, 295] width 93 height 39
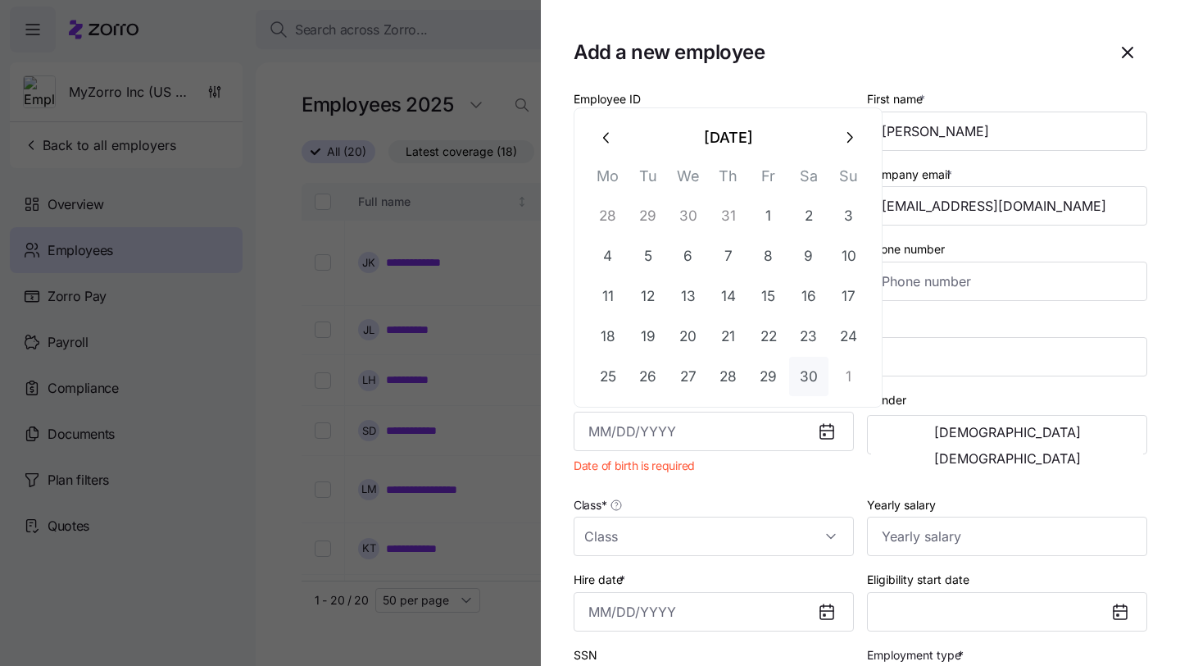
click at [801, 370] on button "30" at bounding box center [808, 376] width 39 height 39
type input "[DATE]"
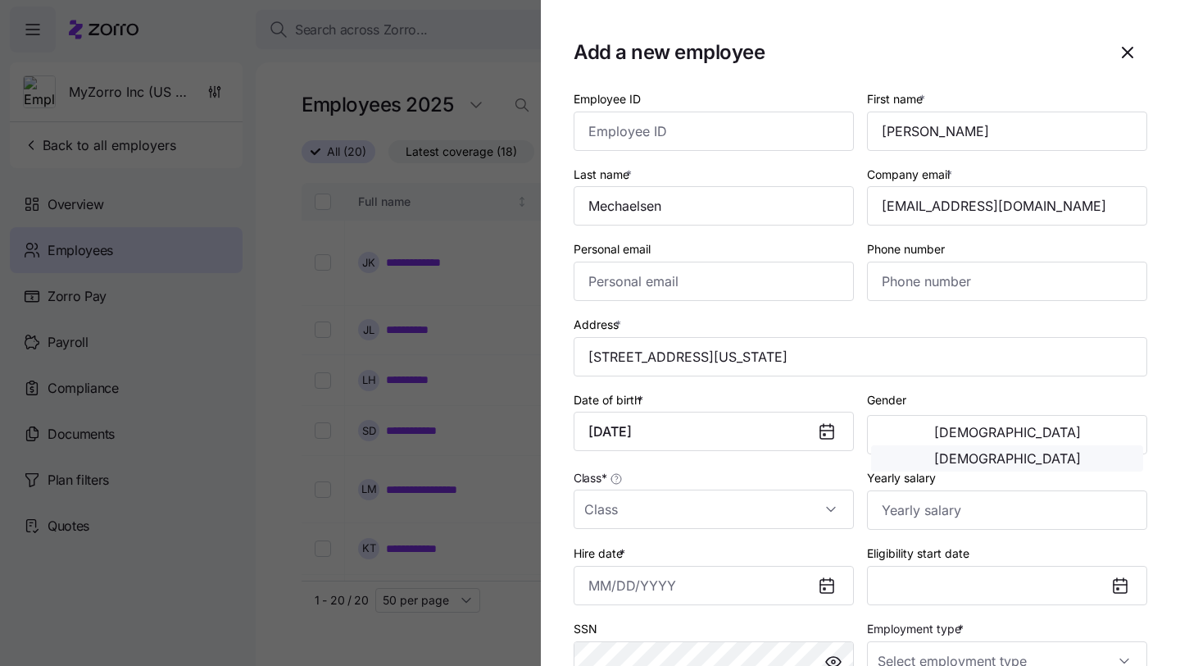
click at [1073, 452] on span "[DEMOGRAPHIC_DATA]" at bounding box center [1007, 458] width 147 height 13
click at [711, 526] on input "Class *" at bounding box center [714, 508] width 280 height 39
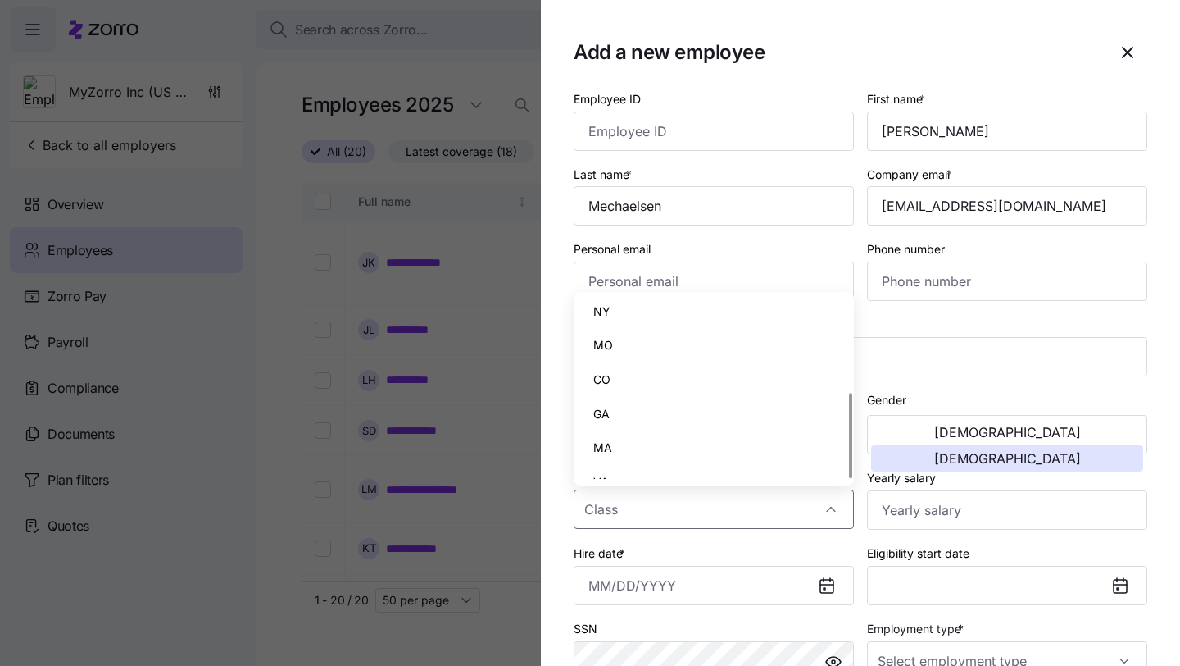
scroll to position [195, 0]
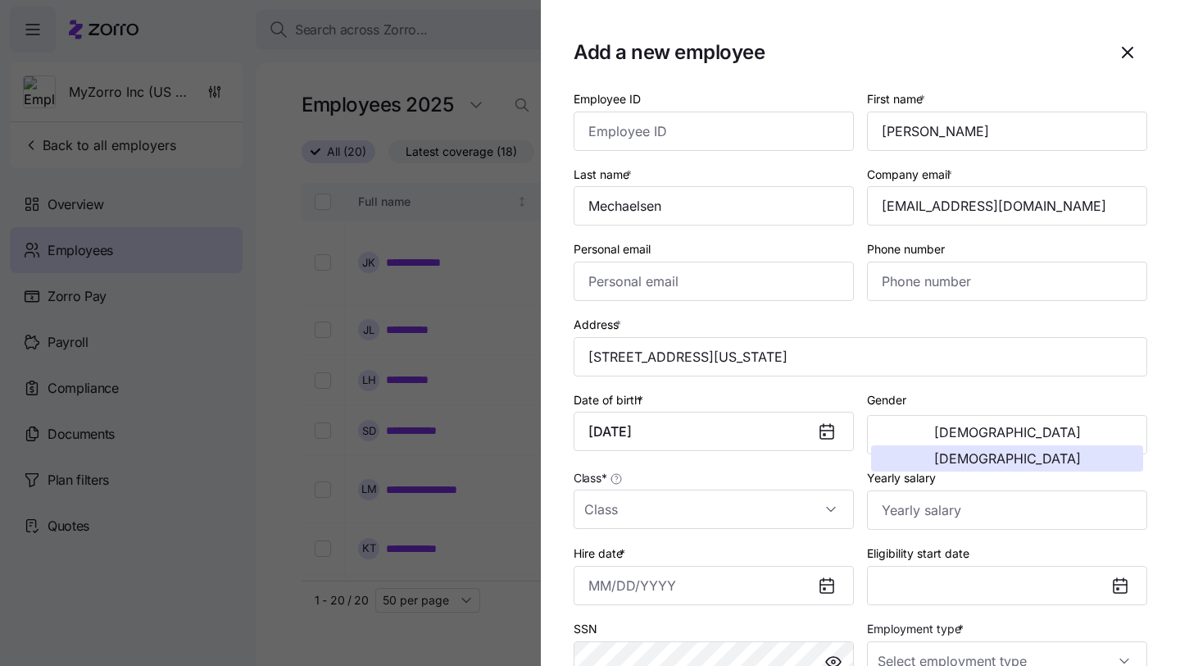
click at [954, 313] on div "Address * [STREET_ADDRESS][US_STATE]" at bounding box center [860, 344] width 587 height 75
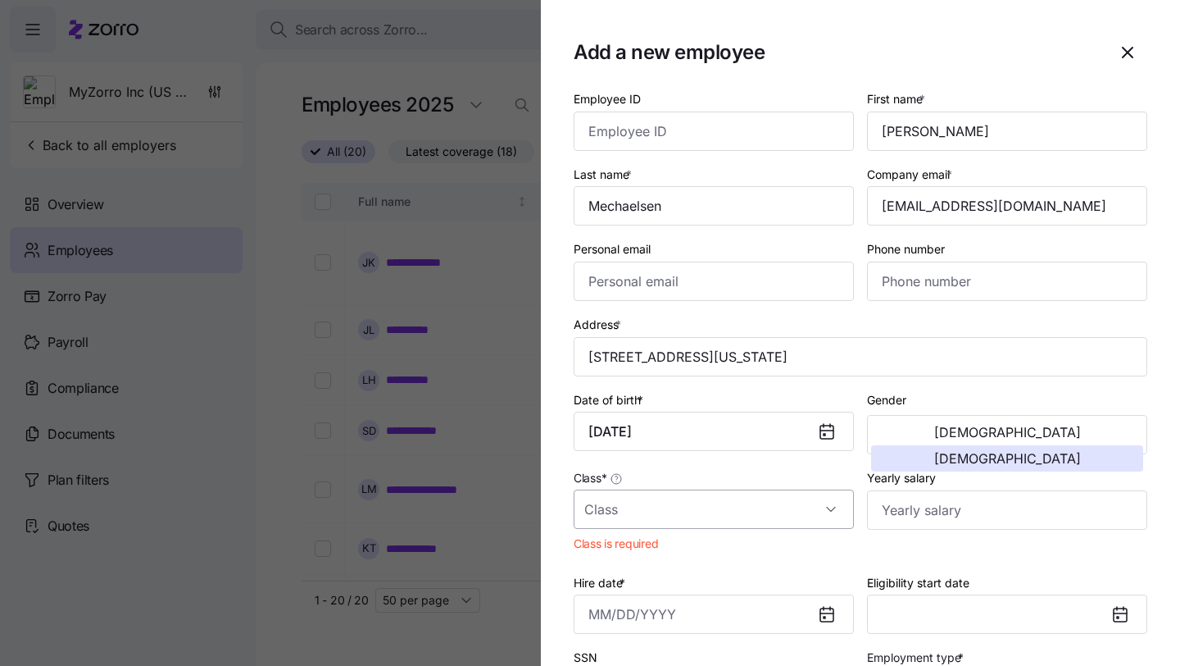
click at [687, 518] on input "Class *" at bounding box center [714, 508] width 280 height 39
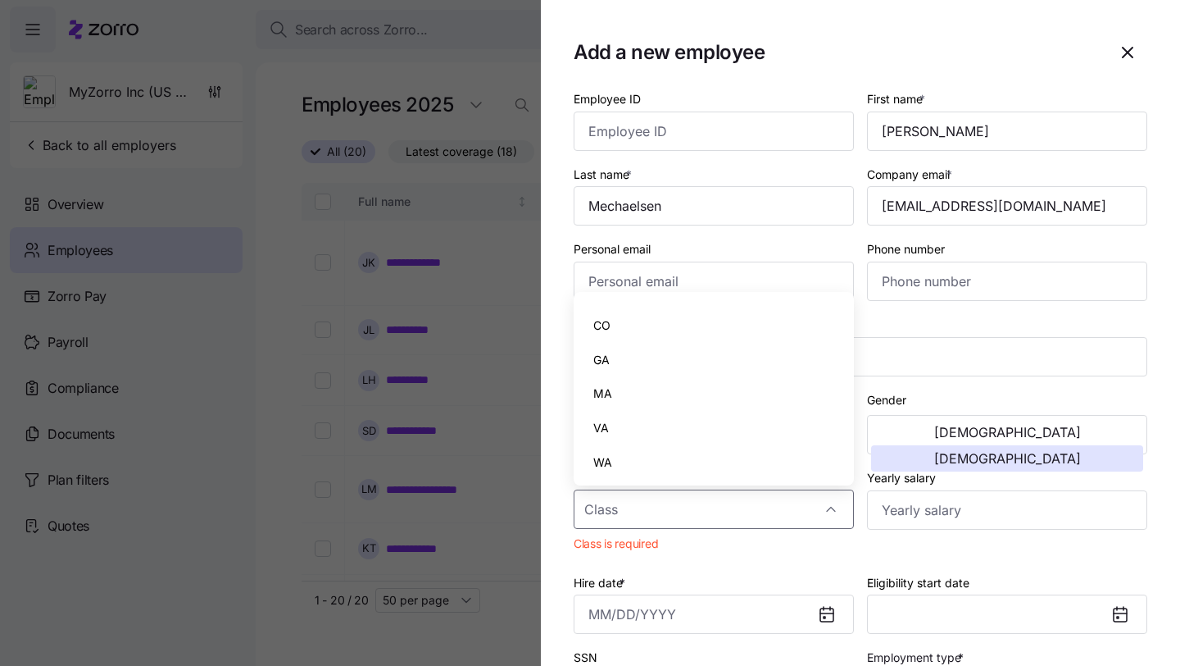
click at [693, 325] on div "CO" at bounding box center [713, 325] width 267 height 34
type input "CO"
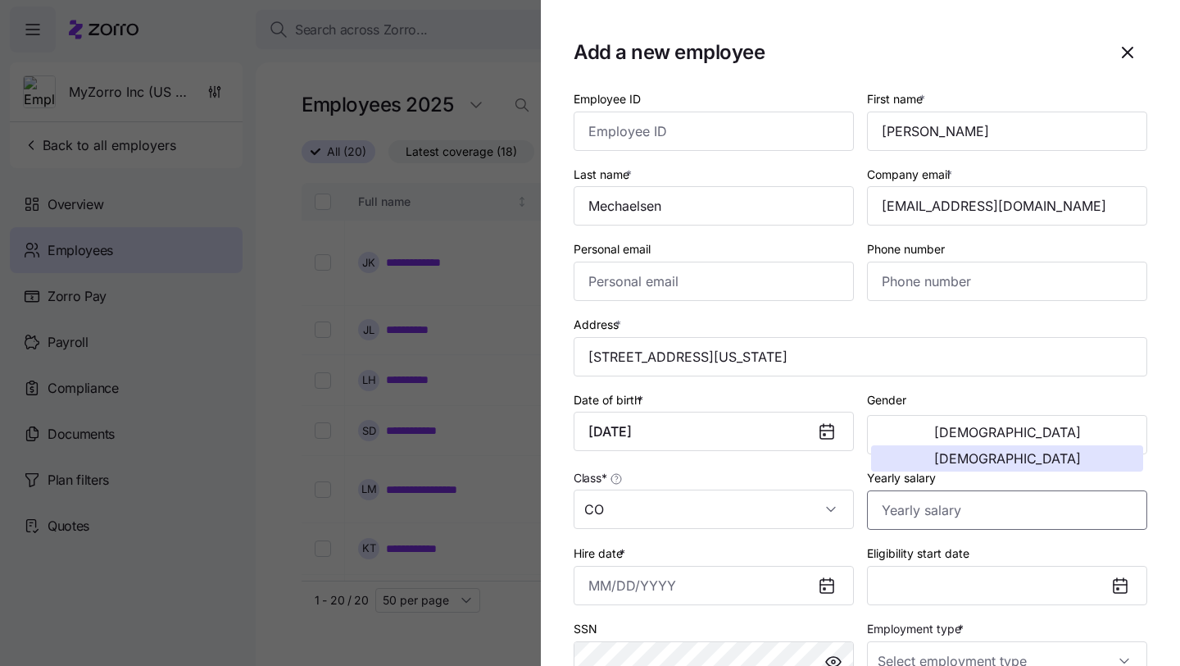
click at [915, 519] on input "Yearly salary" at bounding box center [1007, 509] width 280 height 39
type input "$165,000"
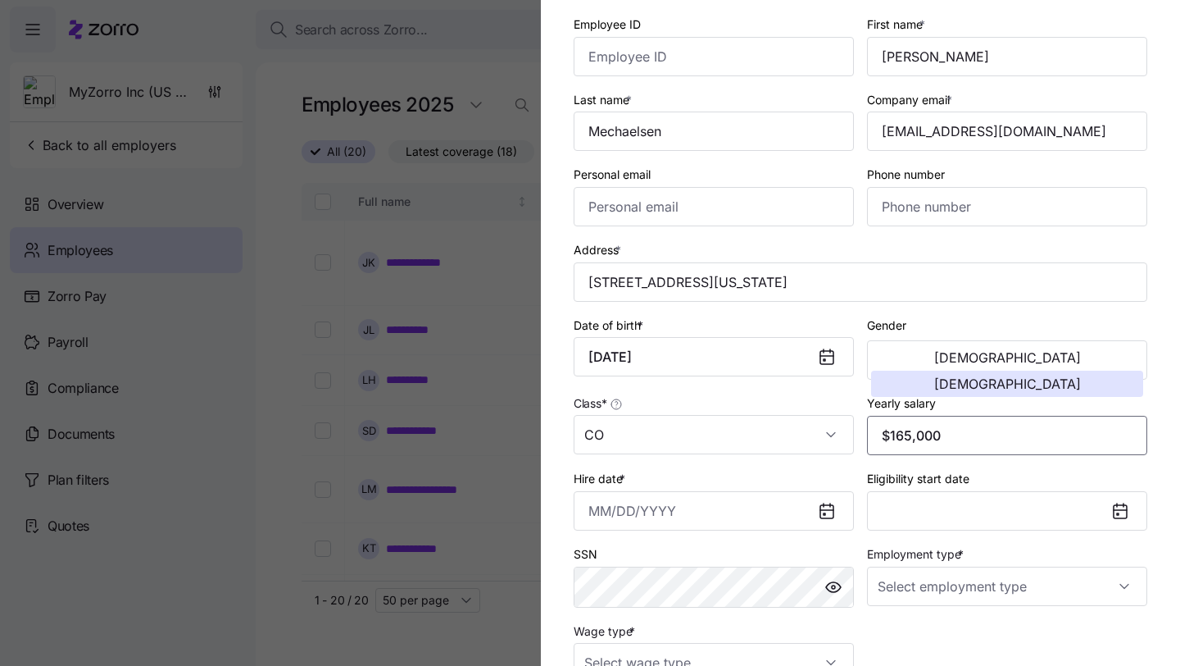
scroll to position [87, 0]
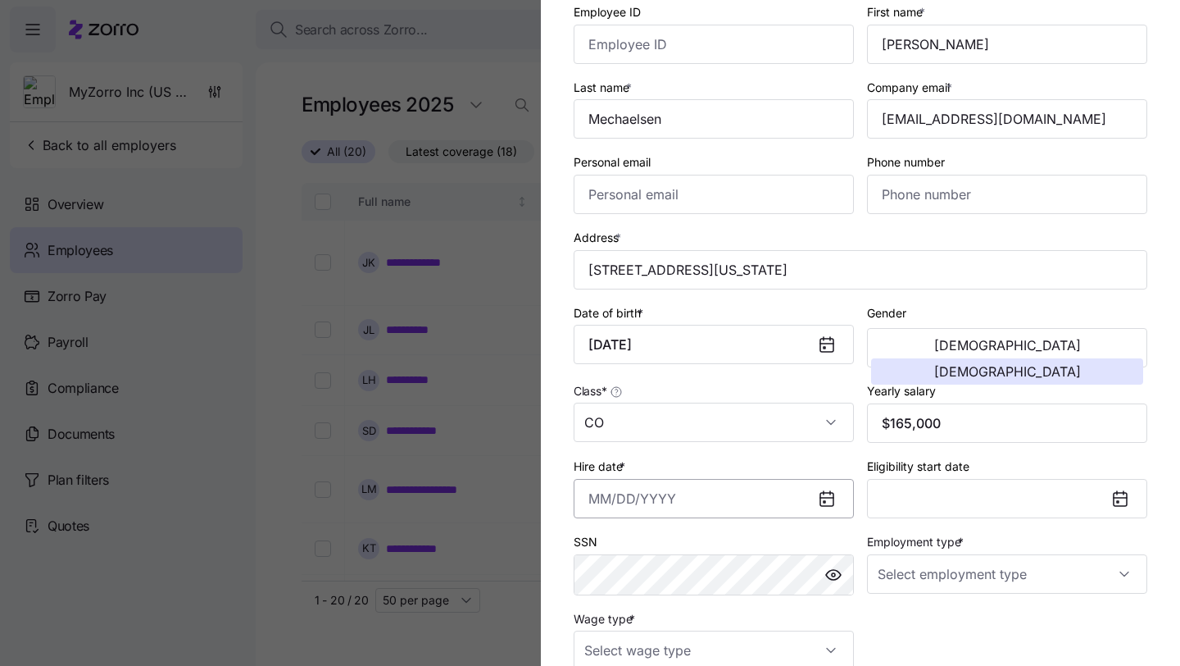
click at [729, 502] on input "Hire date *" at bounding box center [714, 498] width 280 height 39
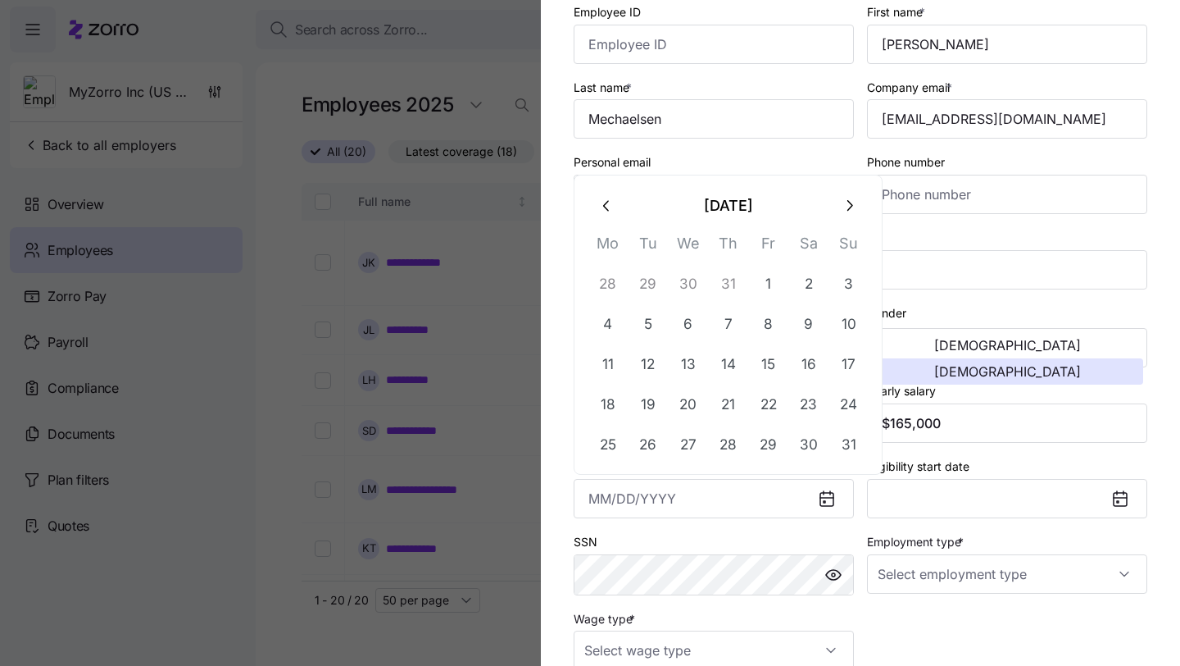
click at [846, 211] on icon "button" at bounding box center [849, 206] width 18 height 18
click at [727, 279] on button "4" at bounding box center [728, 283] width 39 height 39
type input "[DATE]"
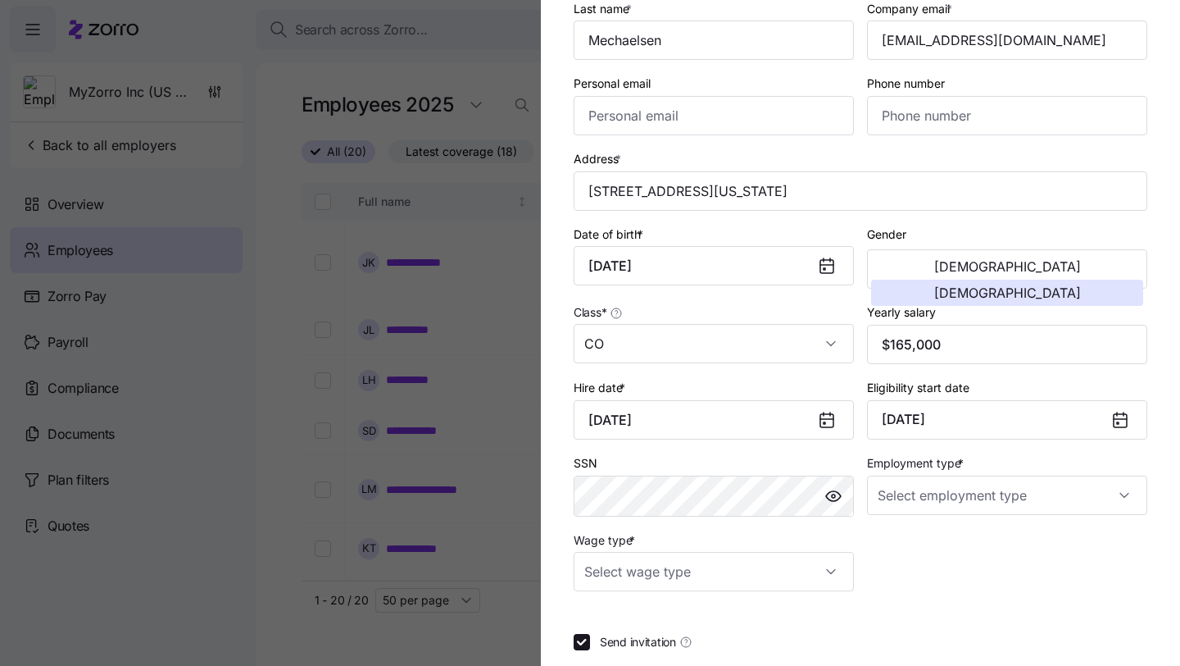
scroll to position [166, 0]
click at [941, 491] on input "Employment type *" at bounding box center [1007, 494] width 280 height 39
click at [943, 544] on div "Full Time" at bounding box center [1007, 547] width 267 height 34
type input "Full Time"
click at [772, 579] on input "Wage type *" at bounding box center [714, 570] width 280 height 39
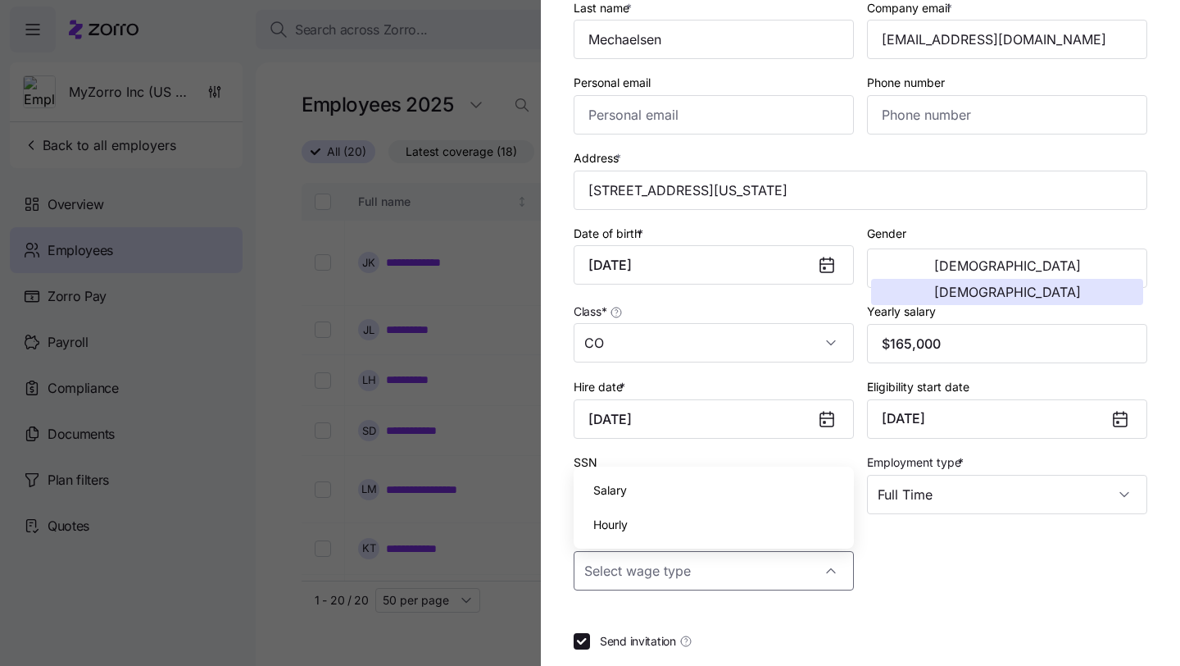
click at [776, 498] on div "Salary" at bounding box center [713, 490] width 267 height 34
type input "Salary"
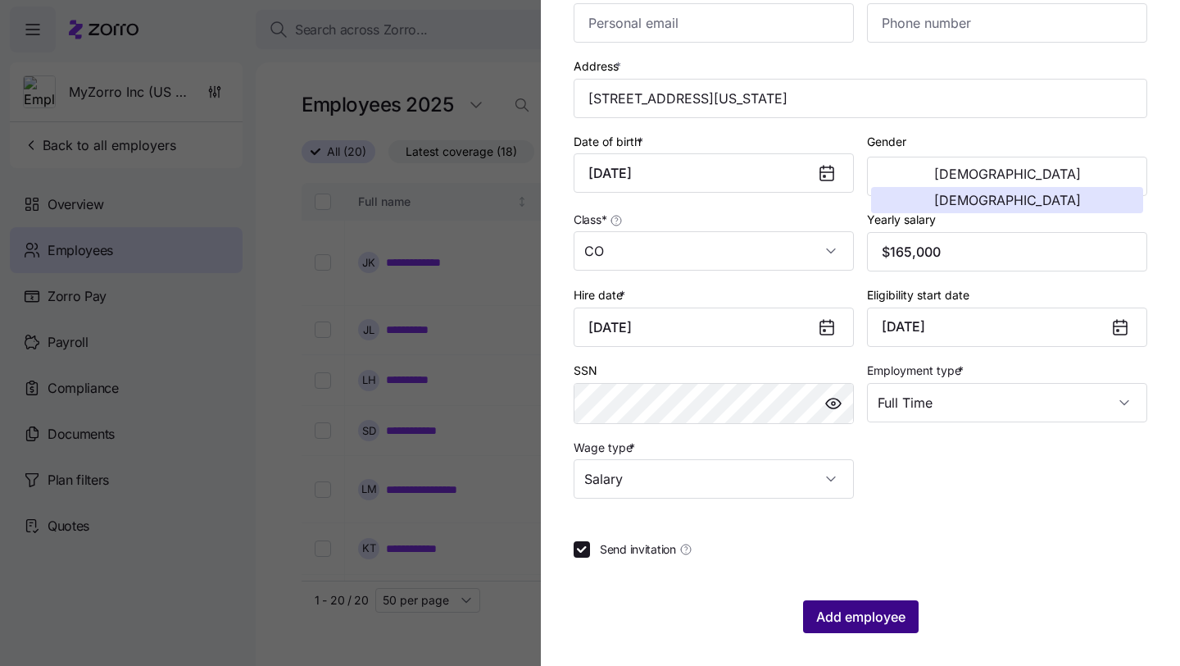
click at [861, 618] on span "Add employee" at bounding box center [860, 617] width 89 height 20
